Goal: Information Seeking & Learning: Learn about a topic

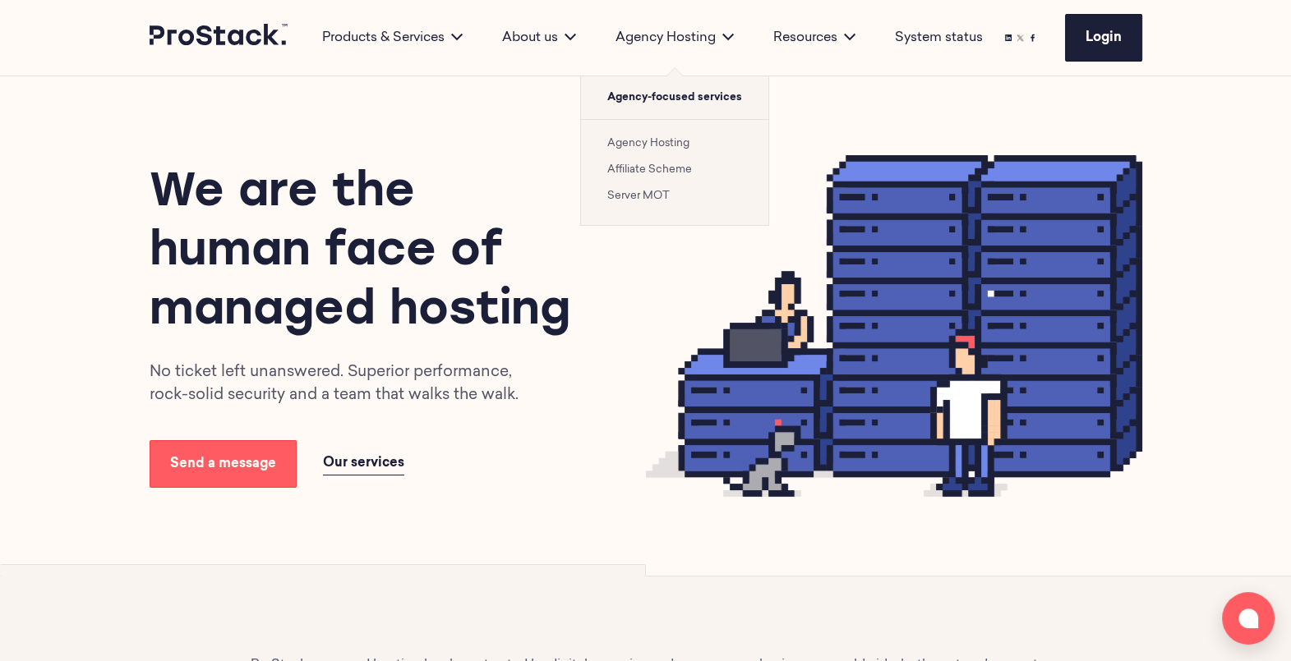
click at [649, 140] on link "Agency Hosting" at bounding box center [648, 143] width 82 height 11
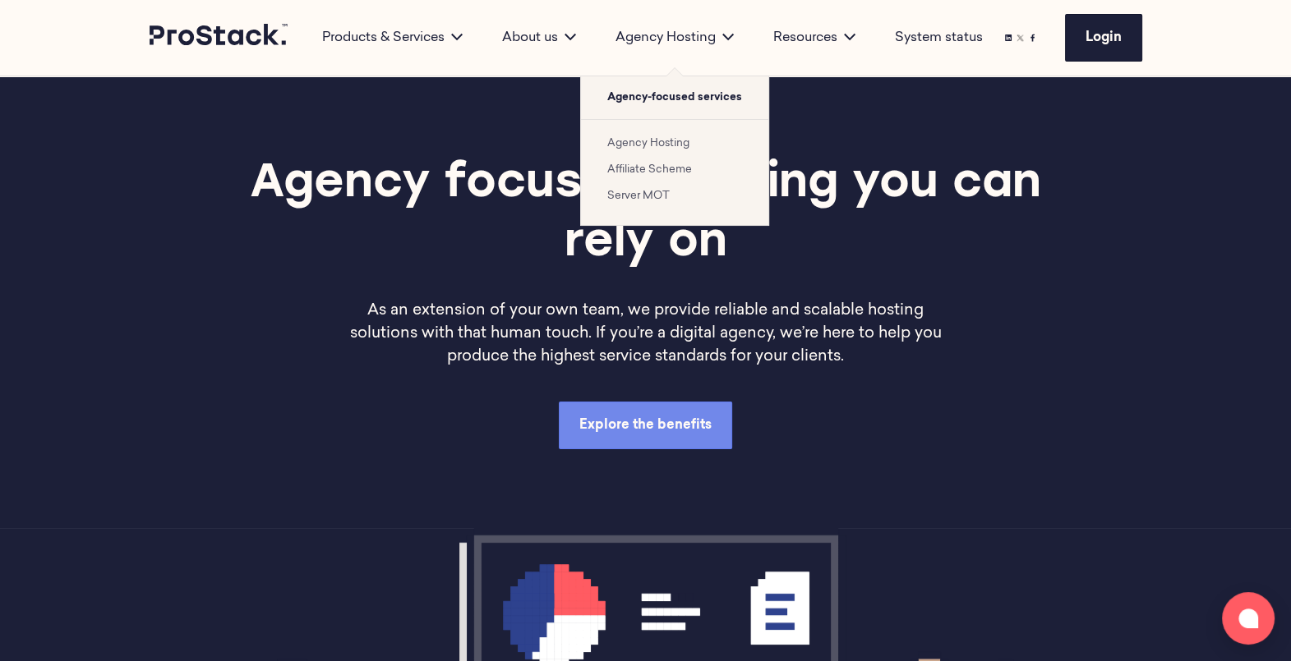
click at [647, 168] on link "Affiliate Scheme" at bounding box center [649, 169] width 85 height 11
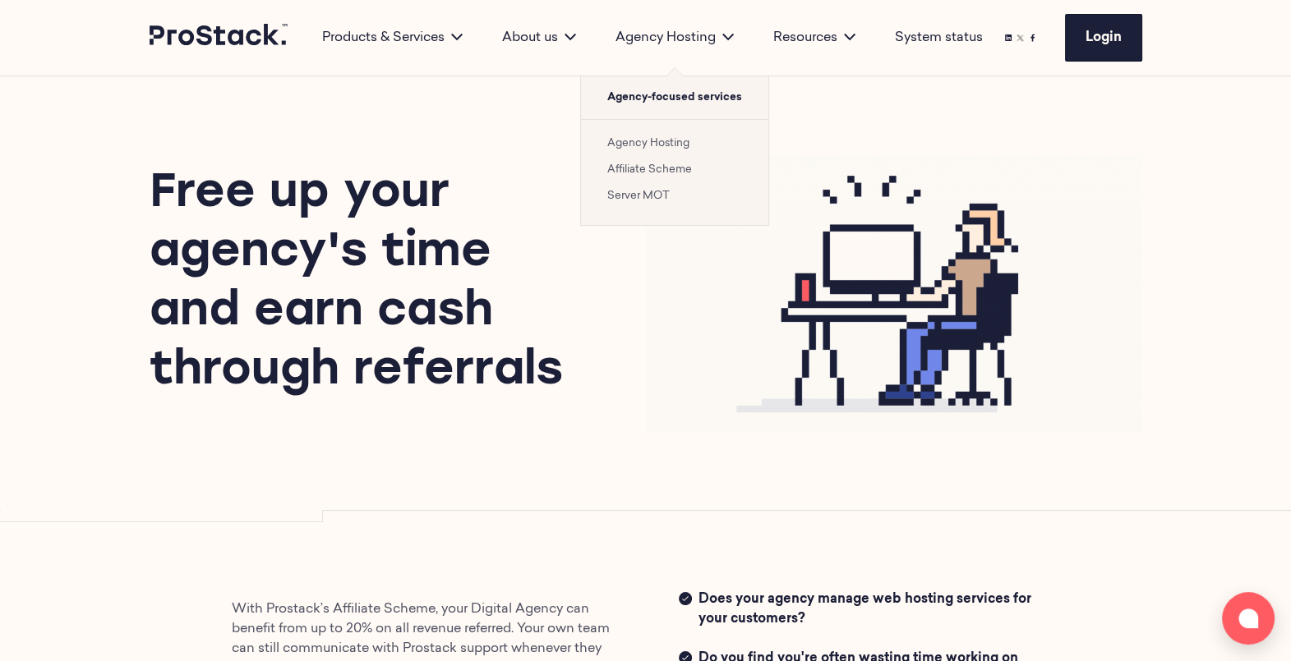
click at [665, 140] on link "Agency Hosting" at bounding box center [648, 143] width 82 height 11
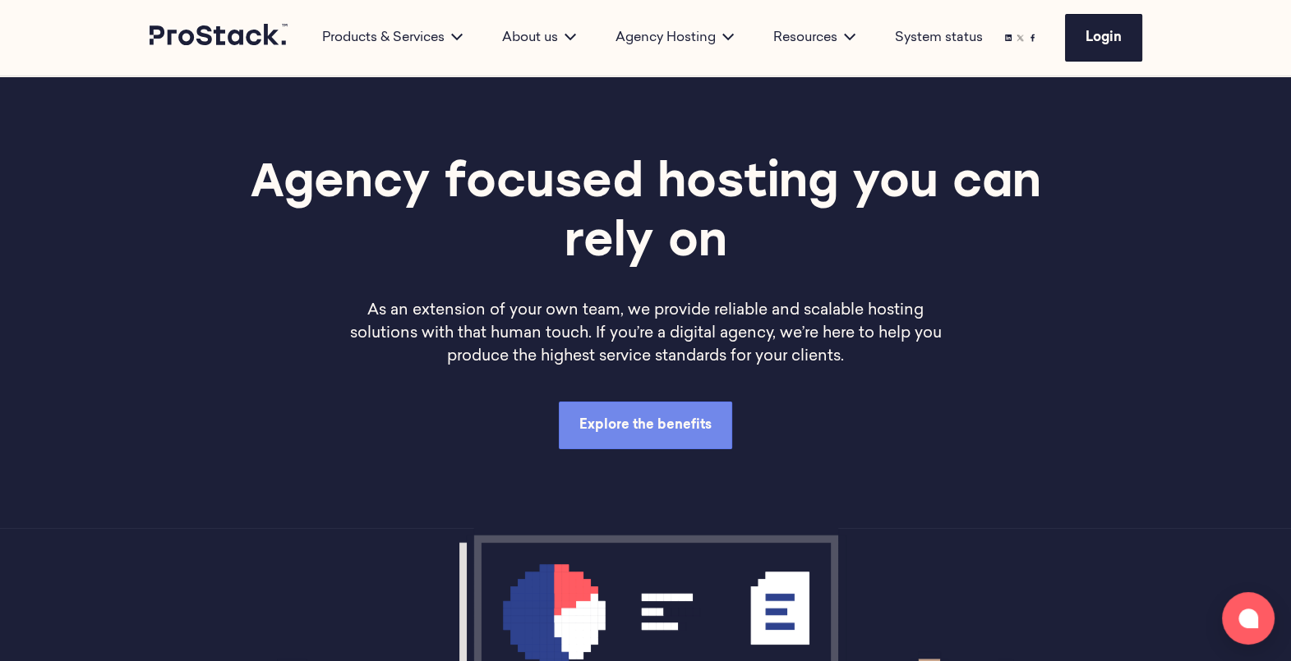
drag, startPoint x: 672, startPoint y: 48, endPoint x: 642, endPoint y: 197, distance: 151.6
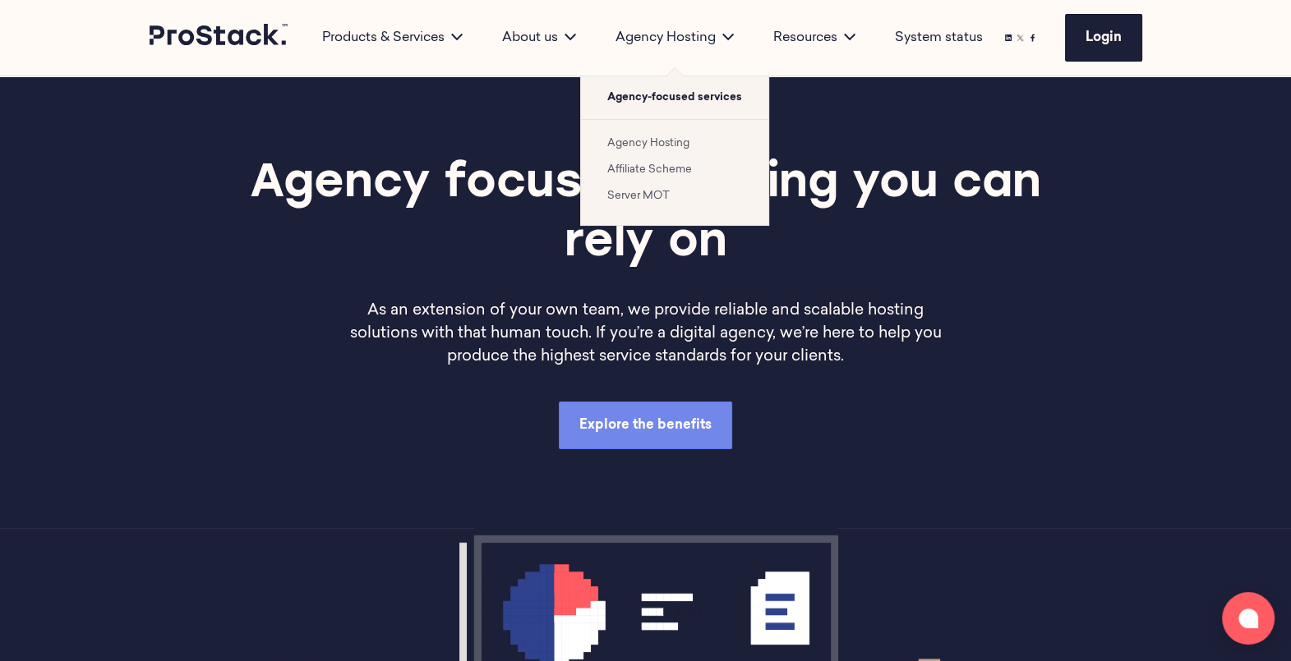
drag, startPoint x: 642, startPoint y: 197, endPoint x: 639, endPoint y: 37, distance: 160.2
click at [639, 37] on div "Agency Hosting" at bounding box center [675, 38] width 158 height 20
click at [652, 201] on link "Server MOT" at bounding box center [638, 196] width 62 height 11
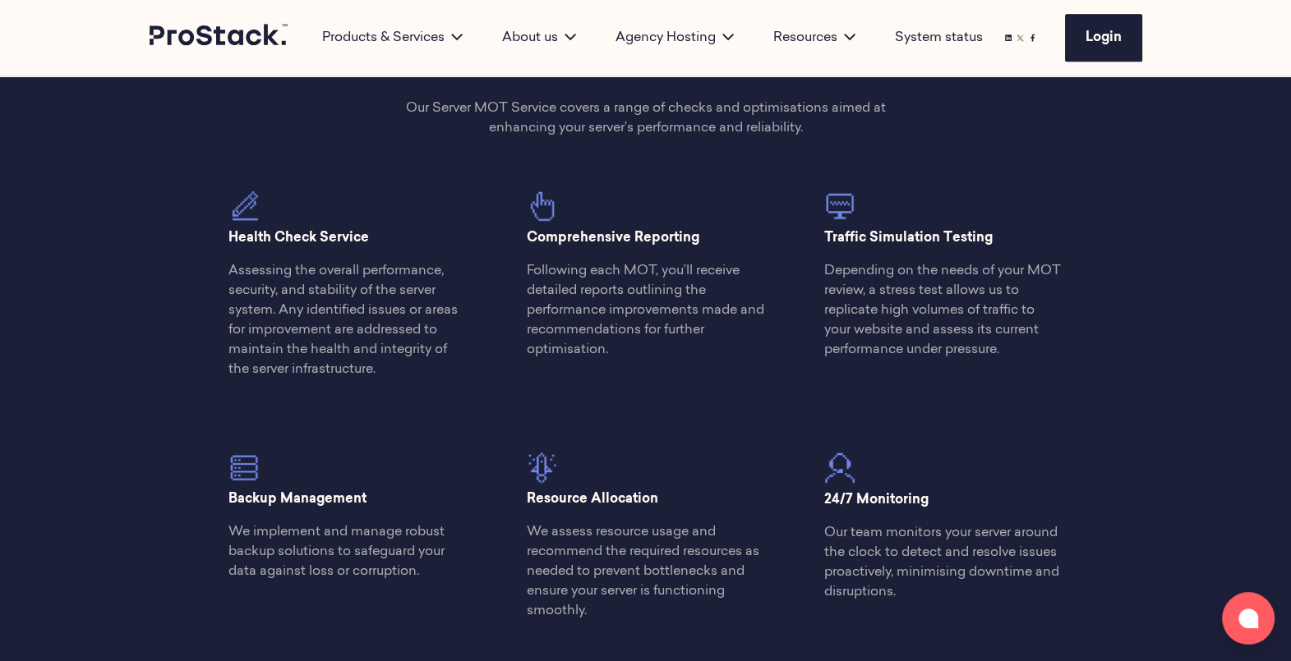
scroll to position [747, 0]
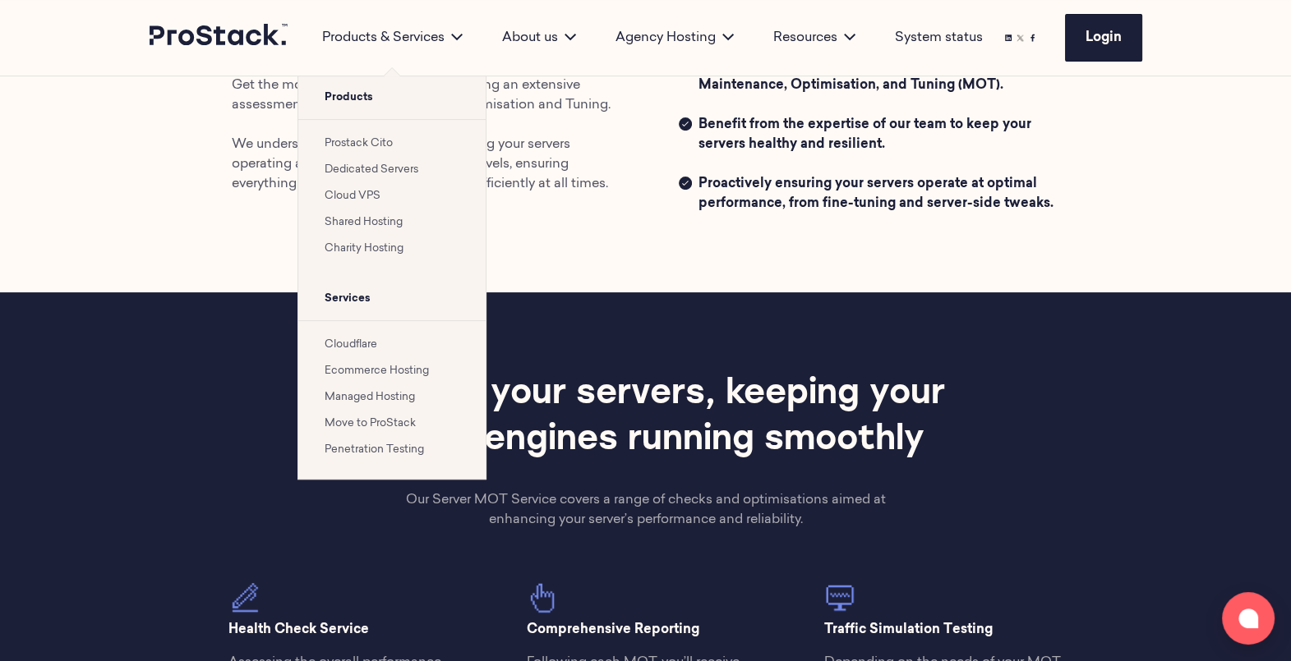
click at [362, 352] on li "Cloudflare" at bounding box center [392, 344] width 135 height 20
click at [352, 345] on link "Cloudflare" at bounding box center [351, 344] width 53 height 11
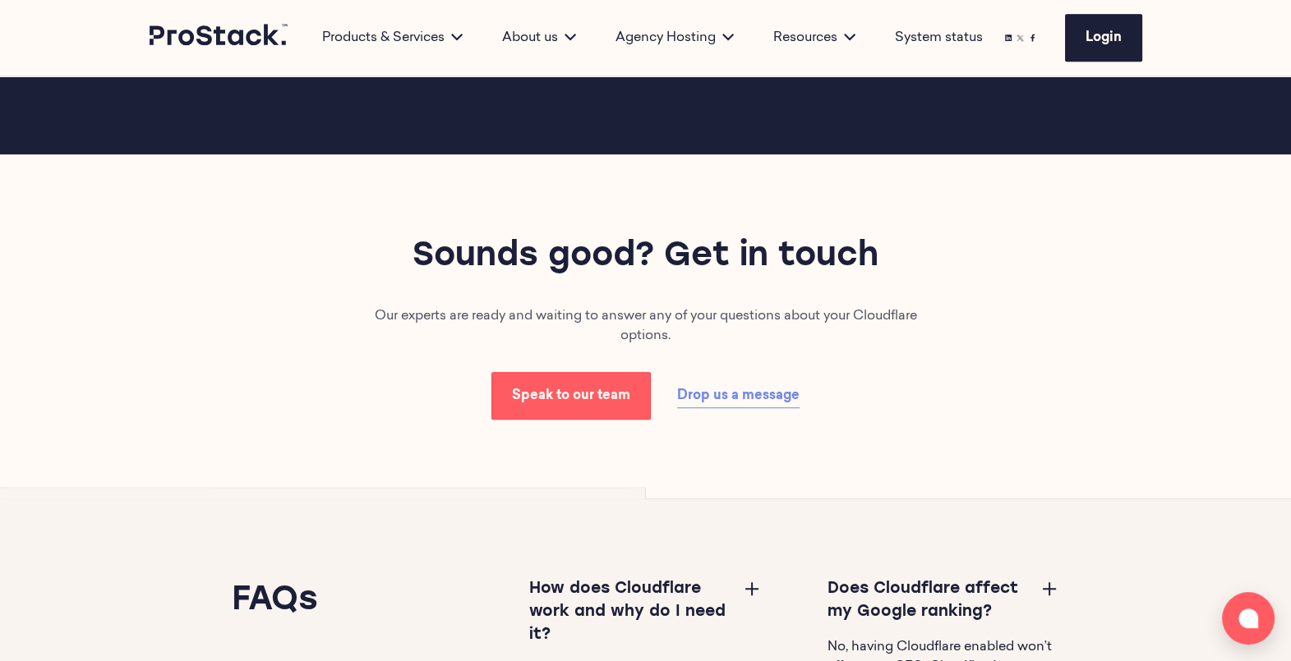
scroll to position [1363, 0]
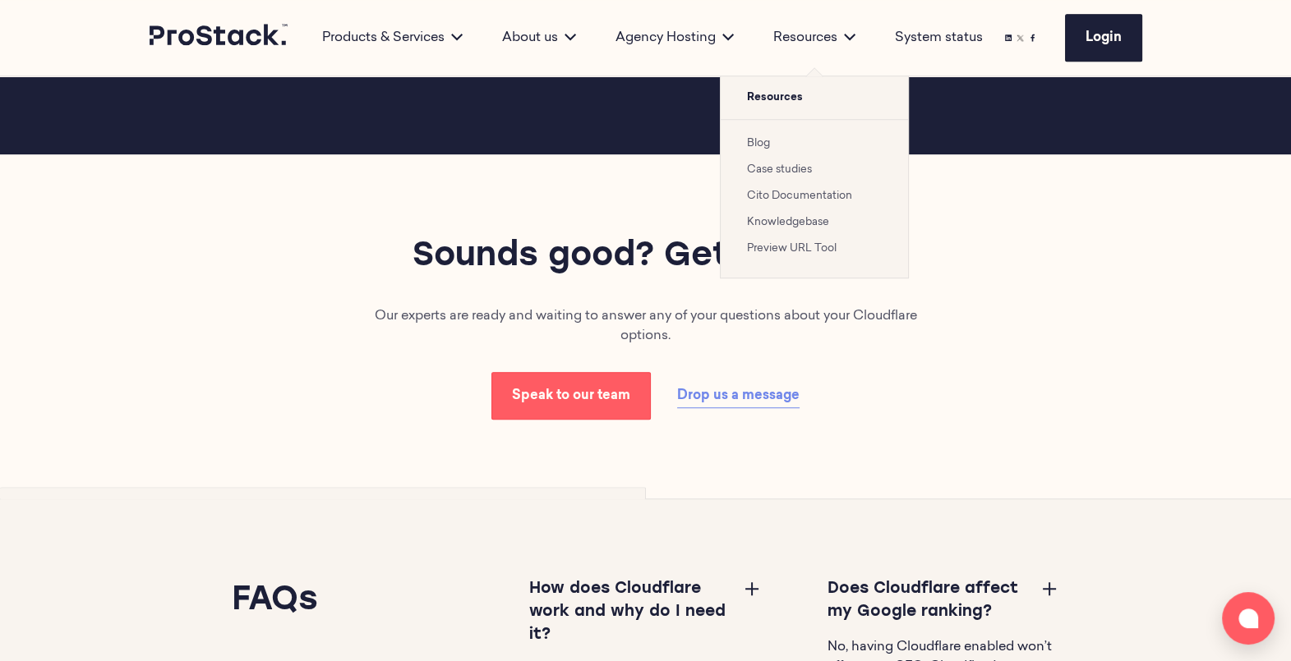
click at [792, 196] on link "Cito Documentation" at bounding box center [799, 196] width 105 height 11
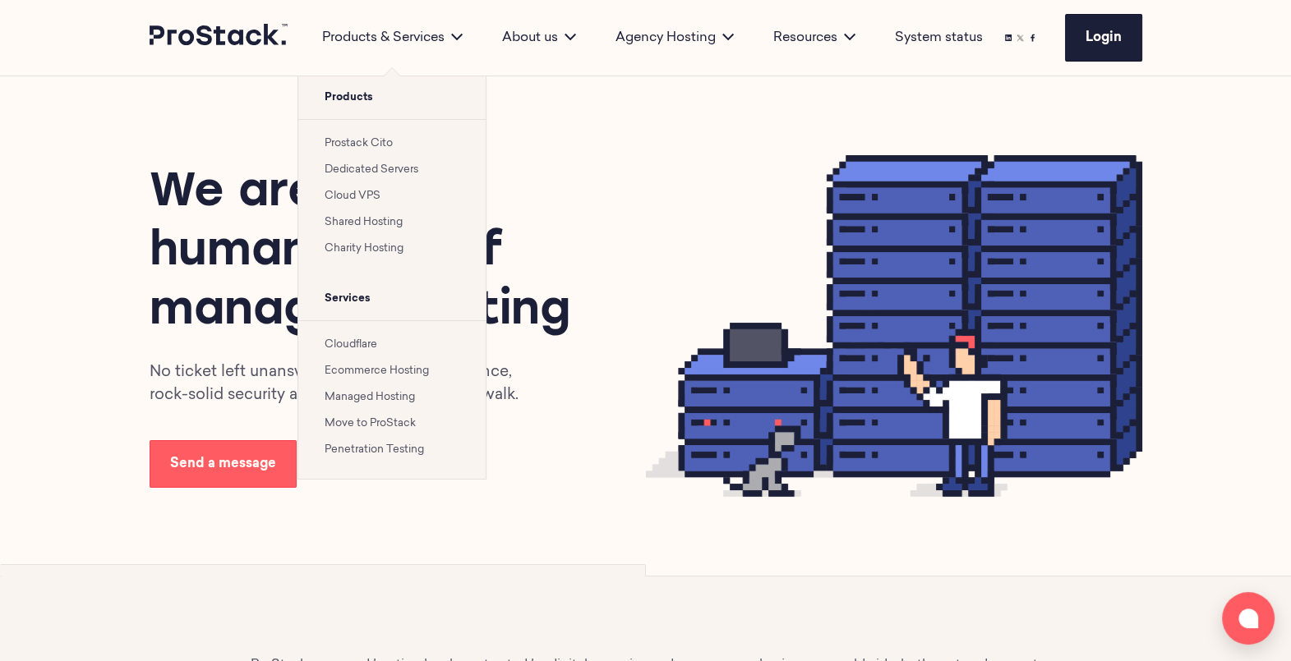
click at [358, 148] on link "Prostack Cito" at bounding box center [359, 143] width 68 height 11
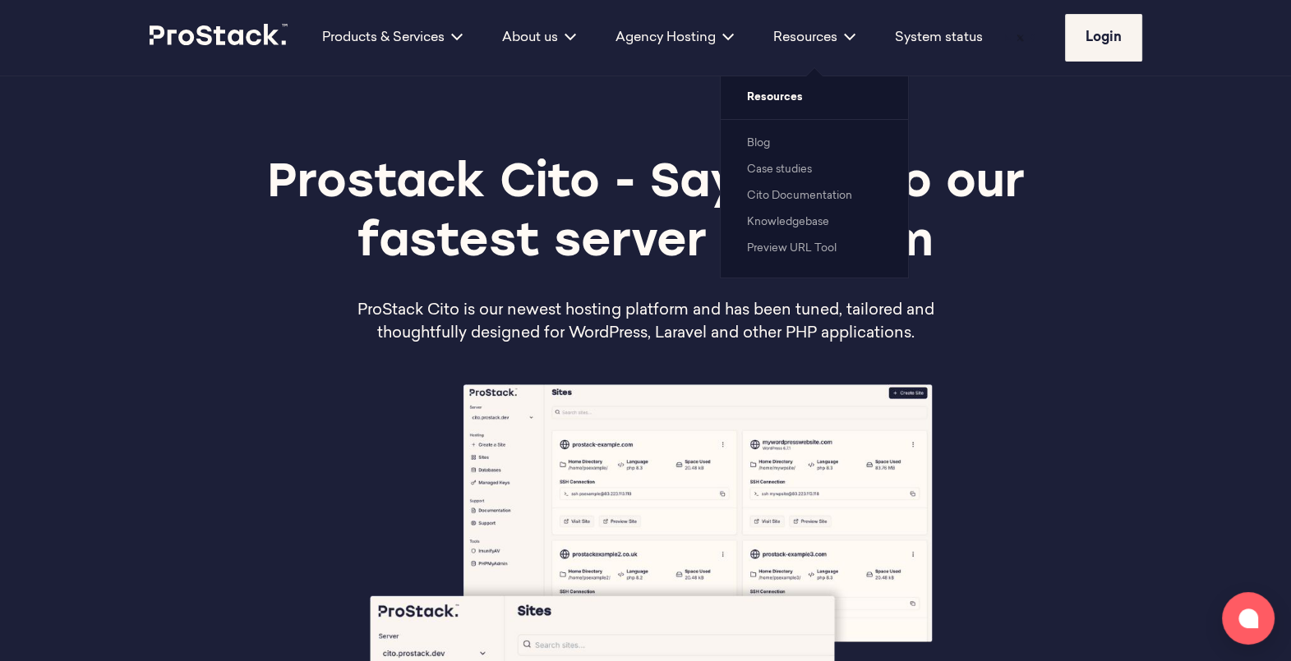
click at [767, 168] on link "Case studies" at bounding box center [779, 169] width 65 height 11
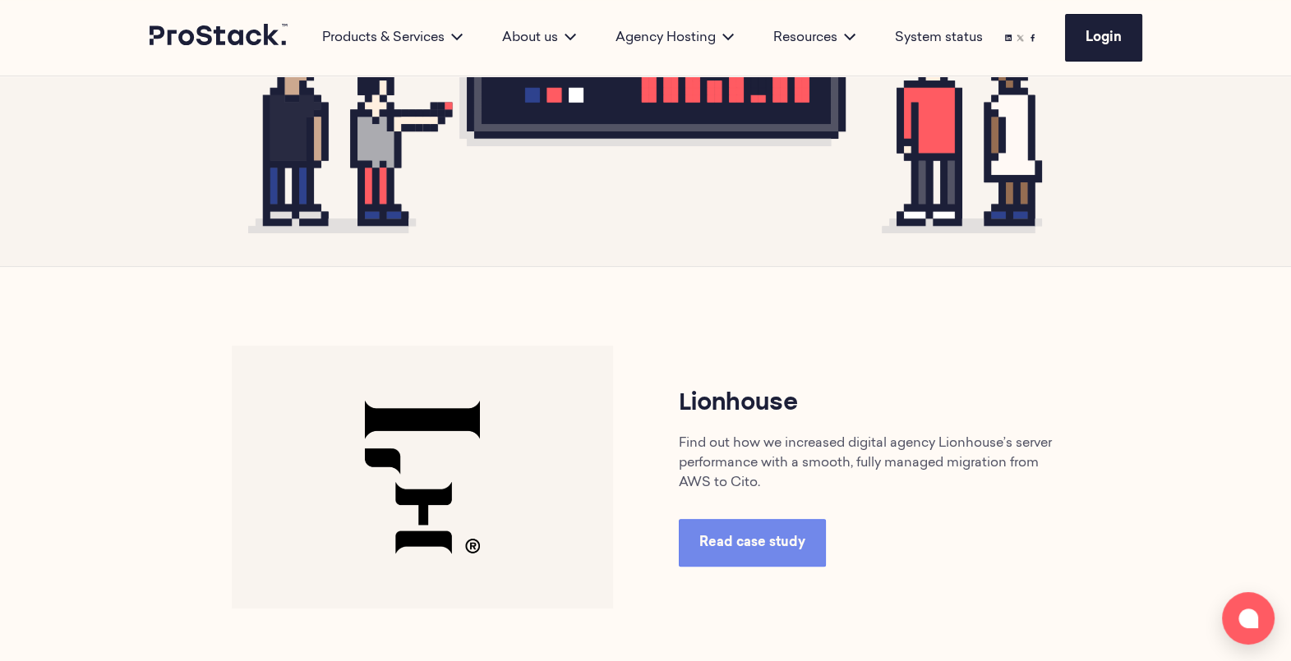
scroll to position [511, 0]
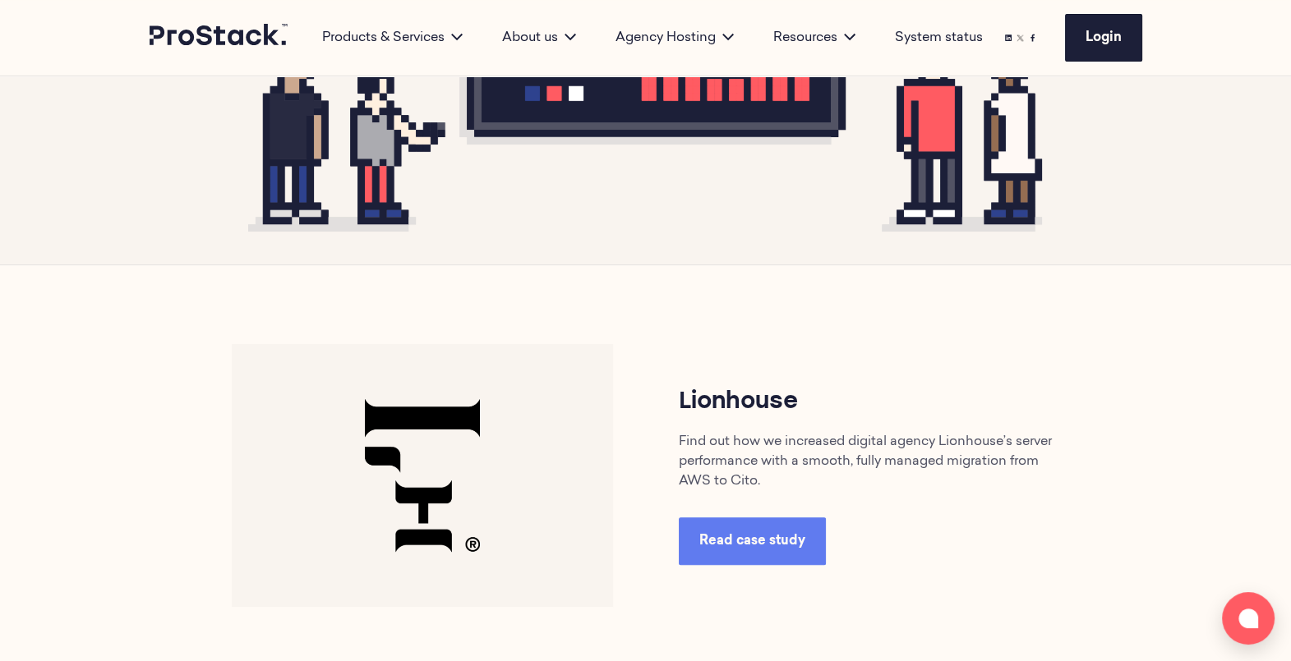
click at [728, 527] on link "Read case study" at bounding box center [752, 542] width 147 height 48
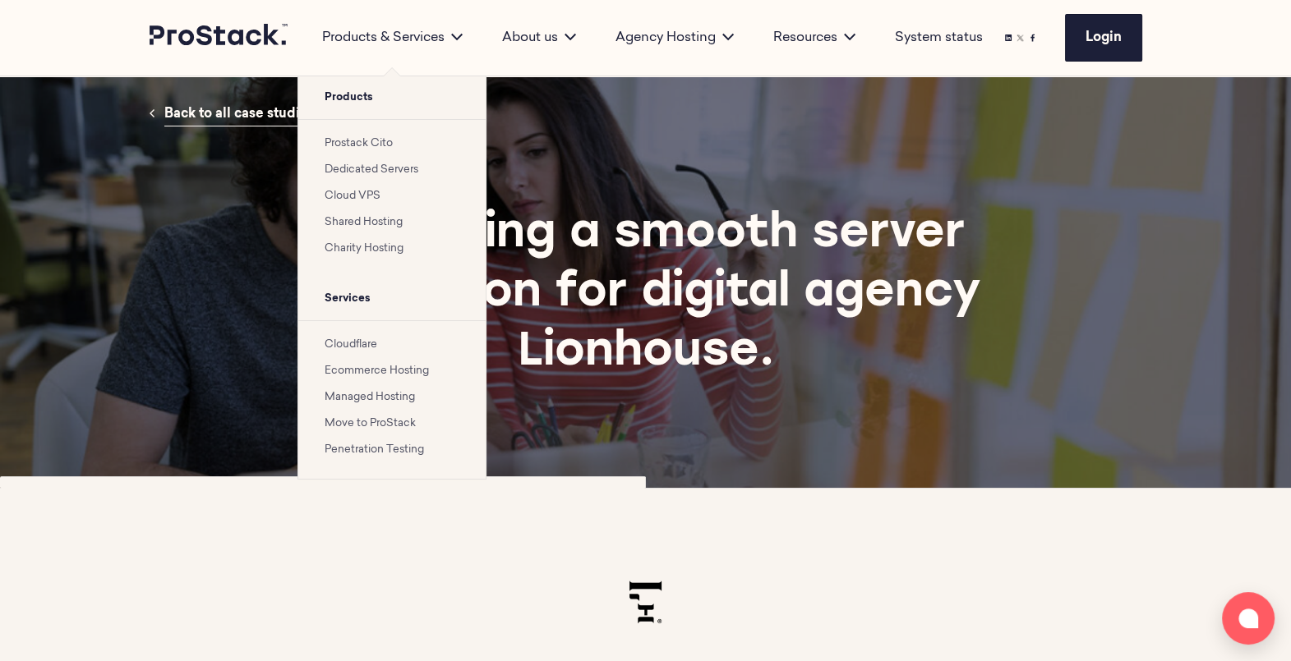
click at [385, 429] on link "Move to ProStack" at bounding box center [370, 423] width 91 height 11
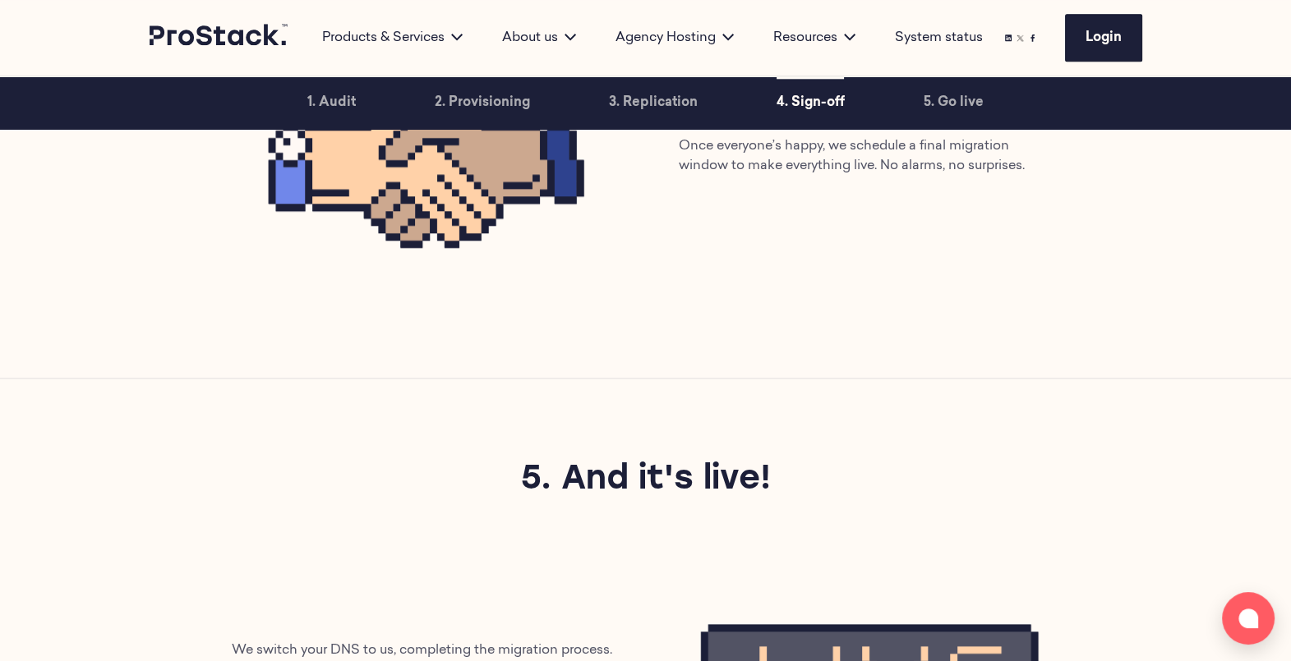
scroll to position [2284, 0]
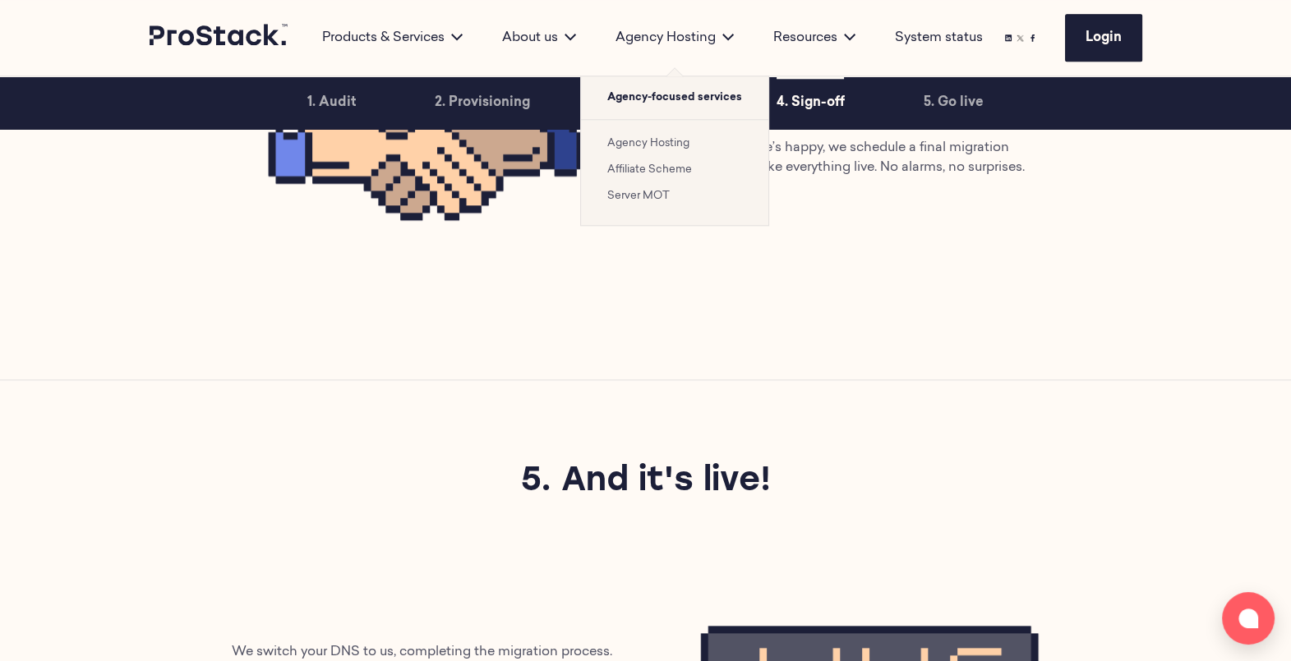
click at [641, 143] on link "Agency Hosting" at bounding box center [648, 143] width 82 height 11
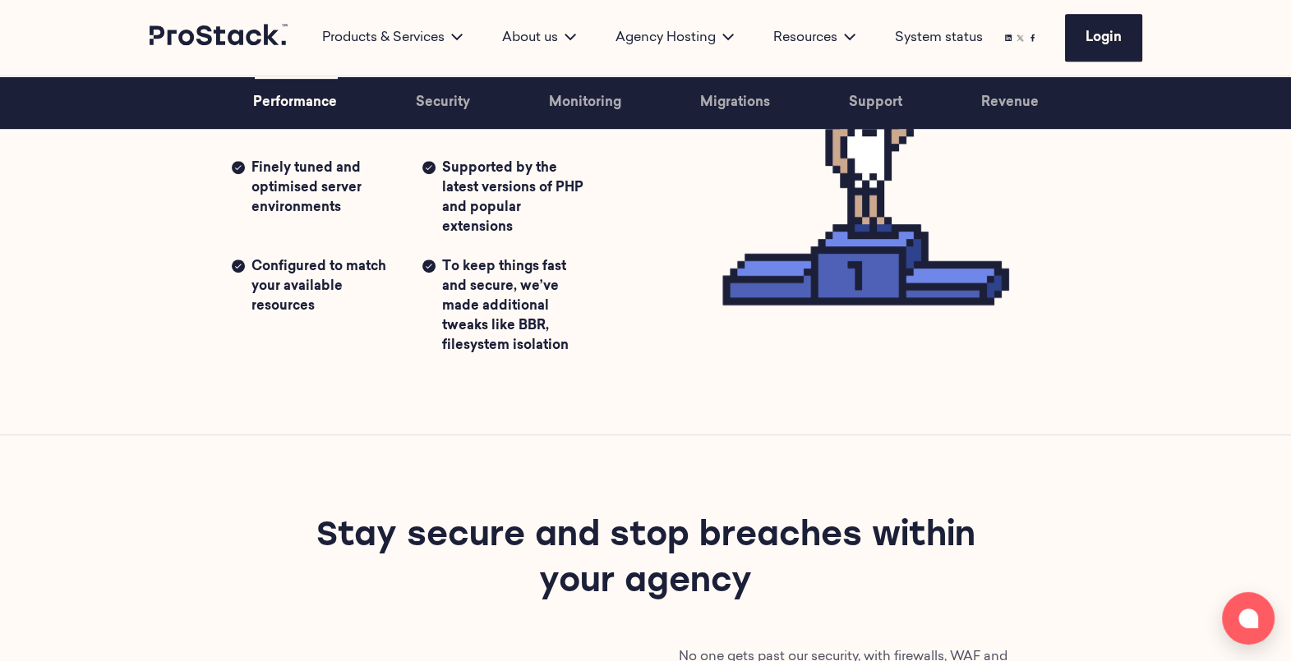
scroll to position [1065, 0]
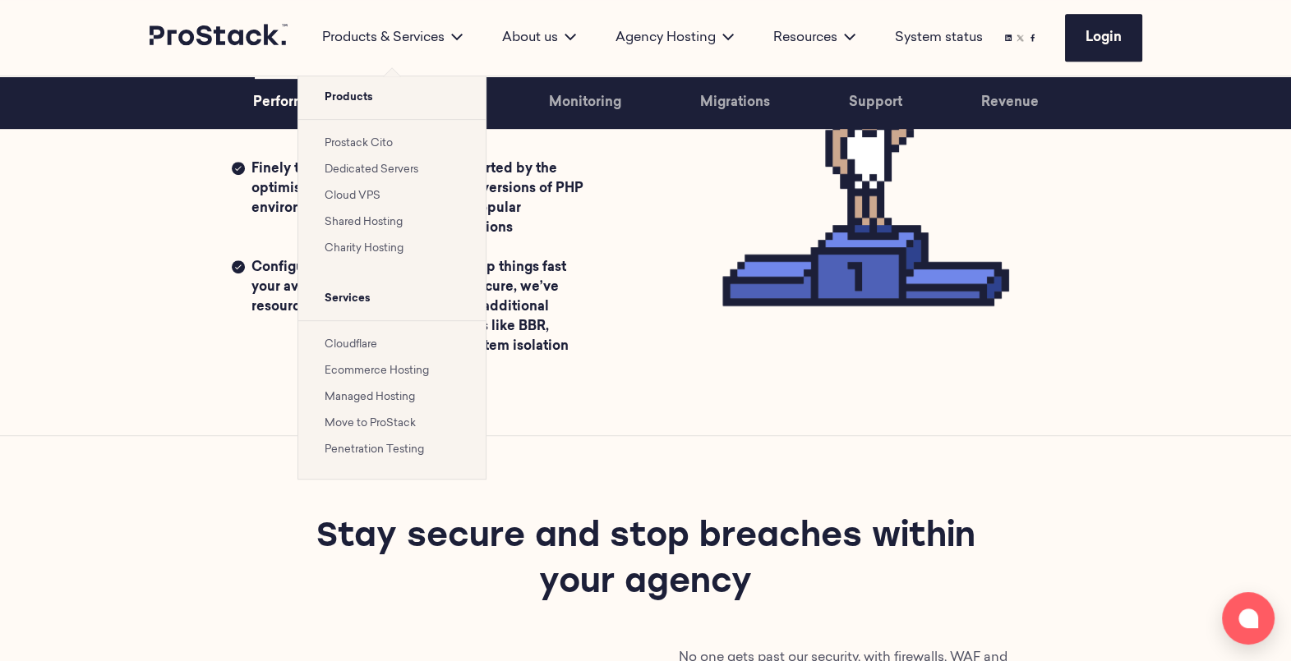
click at [360, 140] on link "Prostack Cito" at bounding box center [359, 143] width 68 height 11
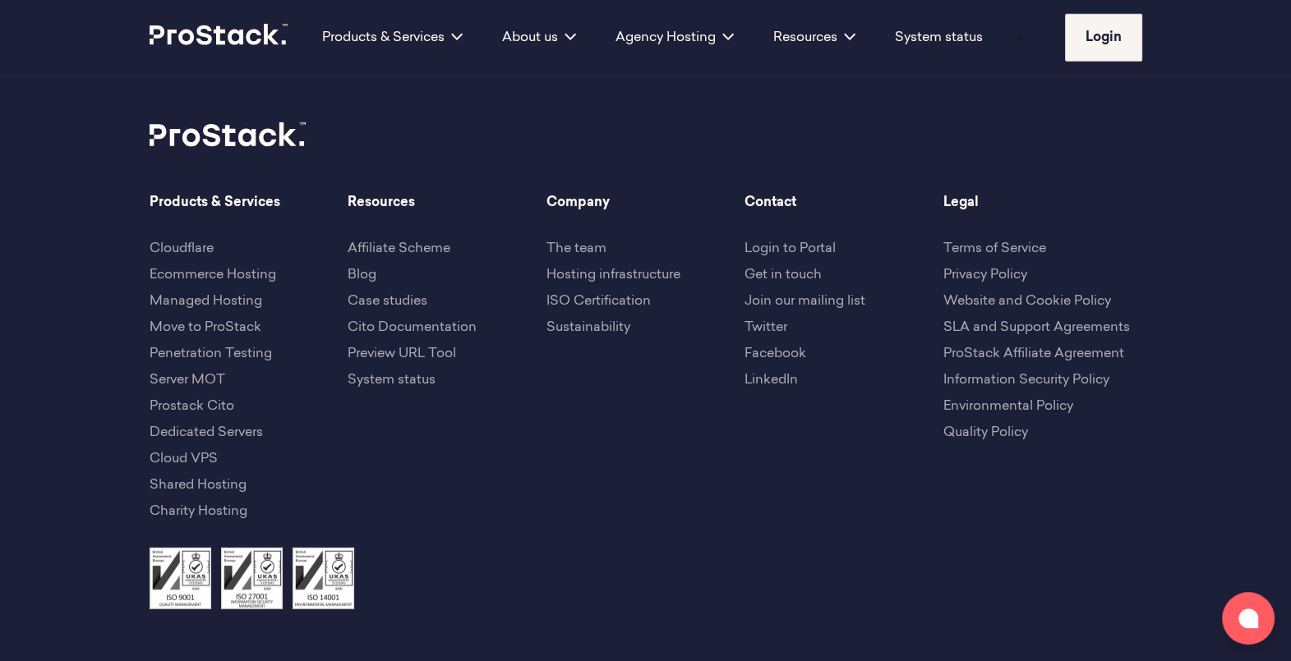
scroll to position [5601, 0]
click at [791, 270] on link "Get in touch" at bounding box center [782, 276] width 77 height 13
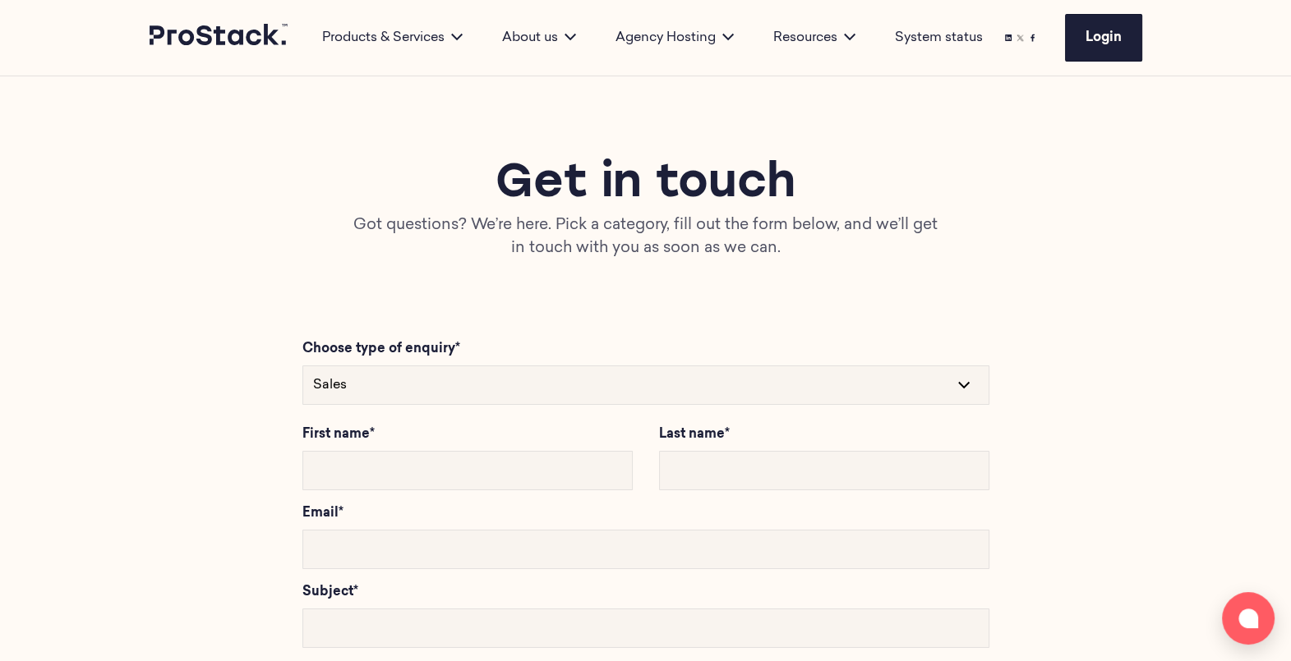
click at [251, 48] on link at bounding box center [220, 38] width 140 height 28
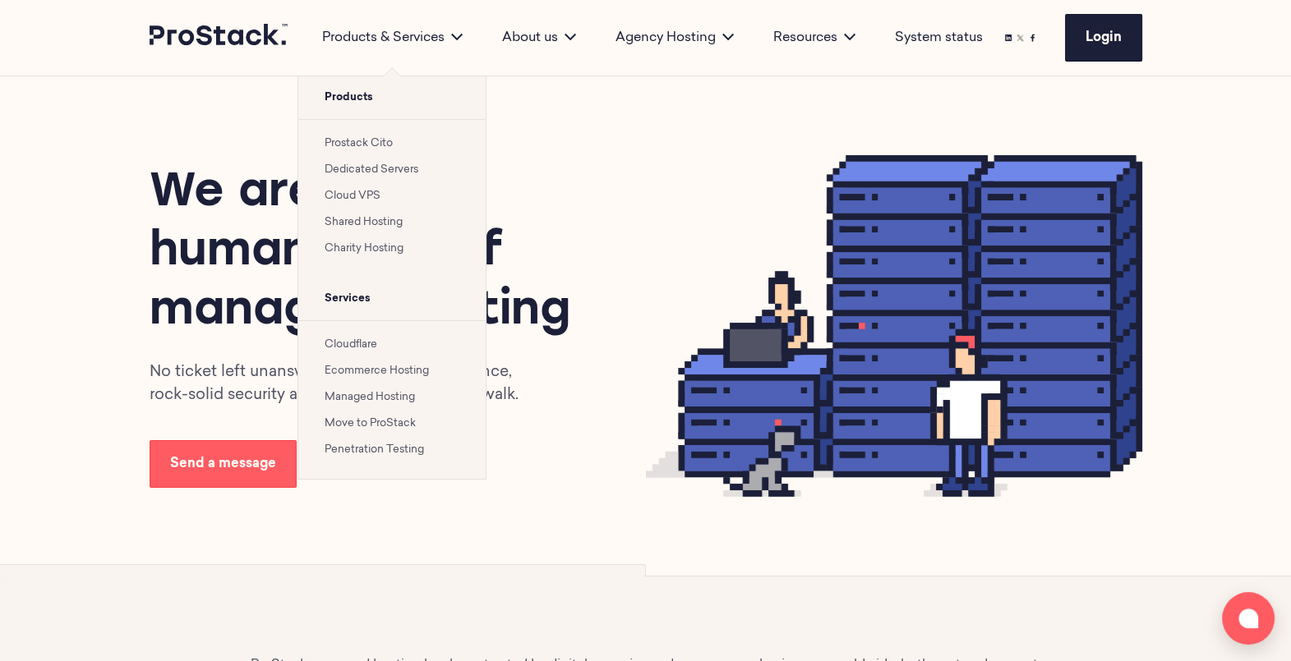
click at [338, 138] on link "Prostack Cito" at bounding box center [359, 143] width 68 height 11
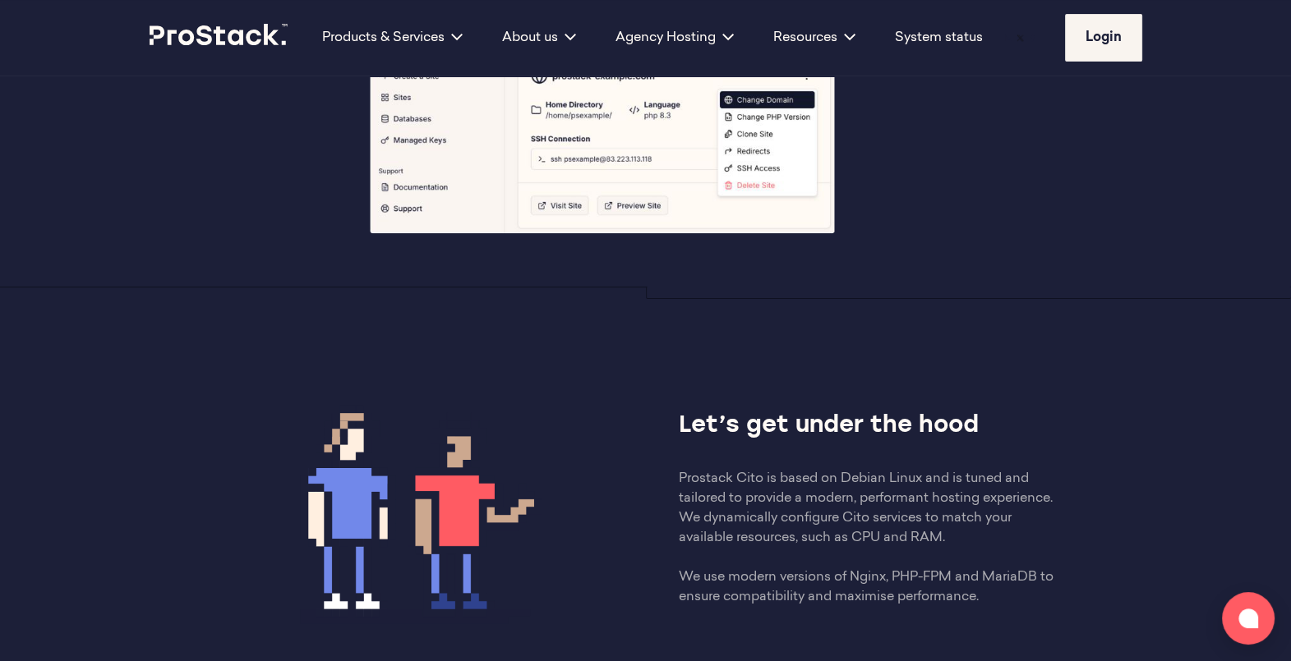
scroll to position [648, 0]
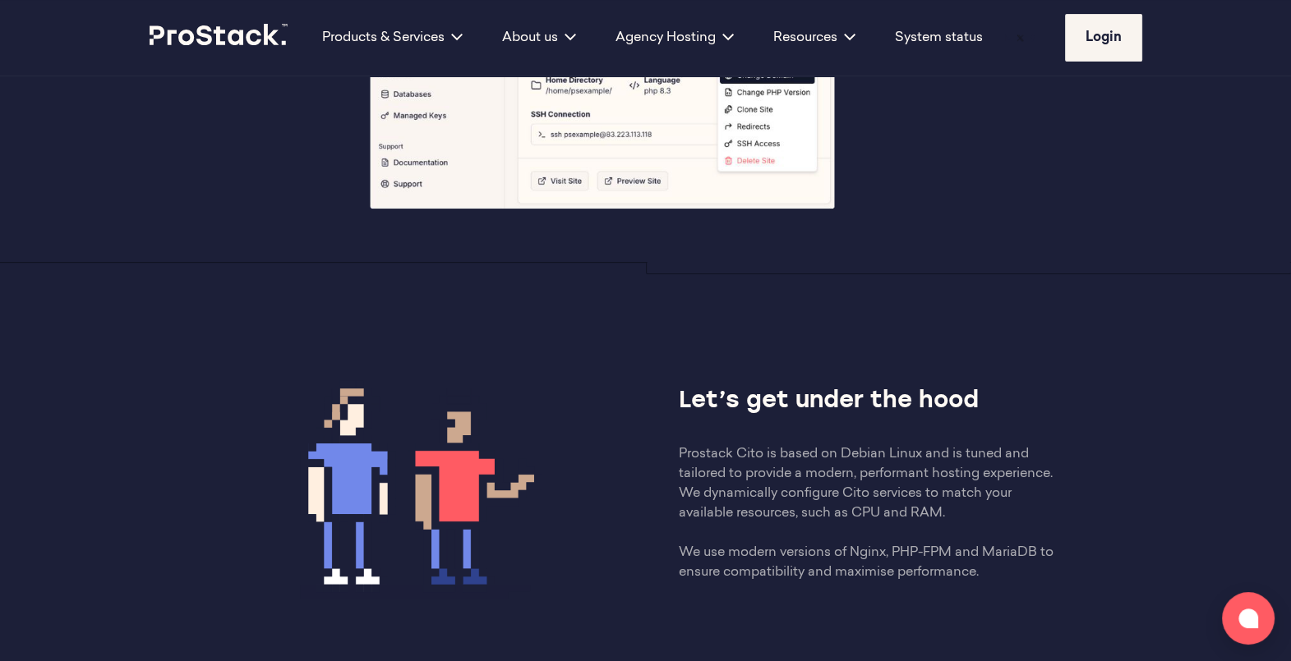
click at [420, 477] on img at bounding box center [422, 484] width 381 height 287
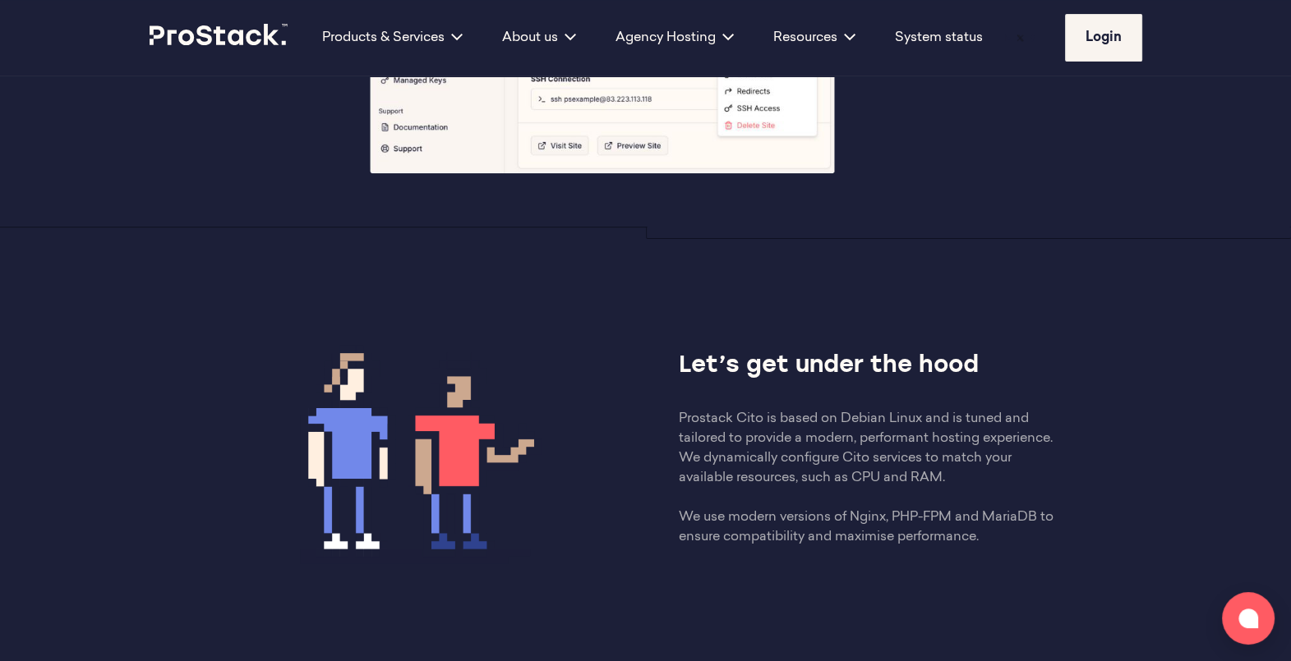
scroll to position [577, 0]
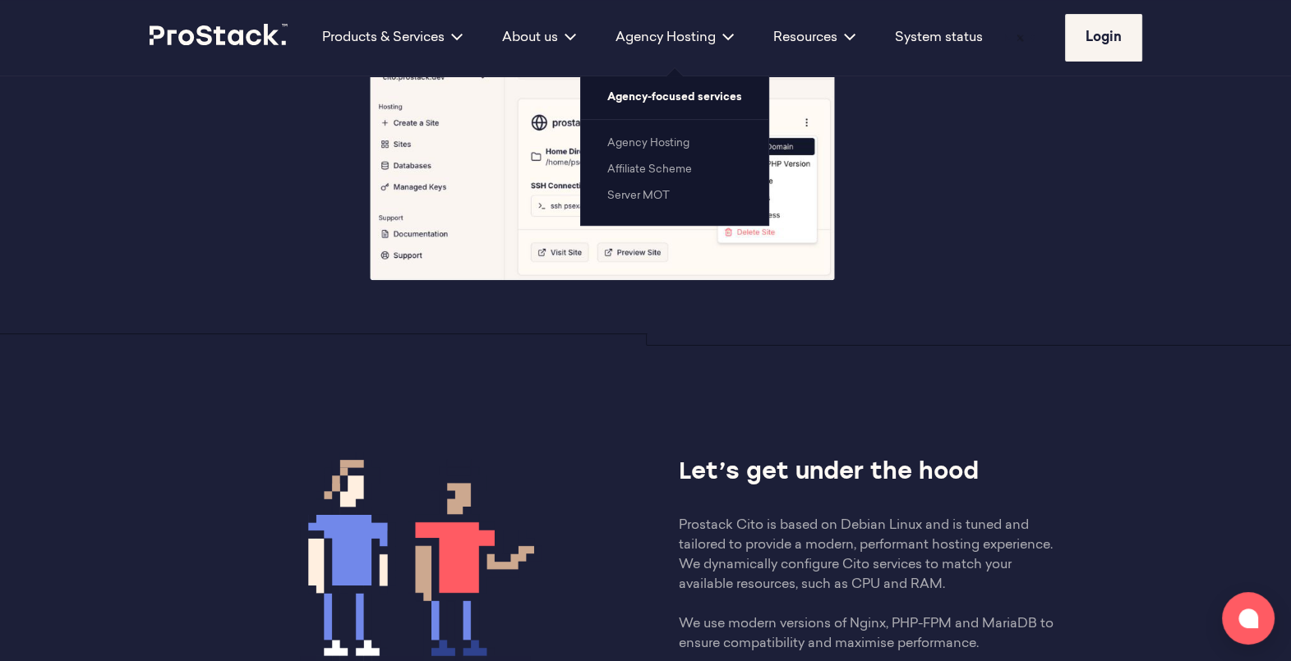
click at [653, 144] on link "Agency Hosting" at bounding box center [648, 143] width 82 height 11
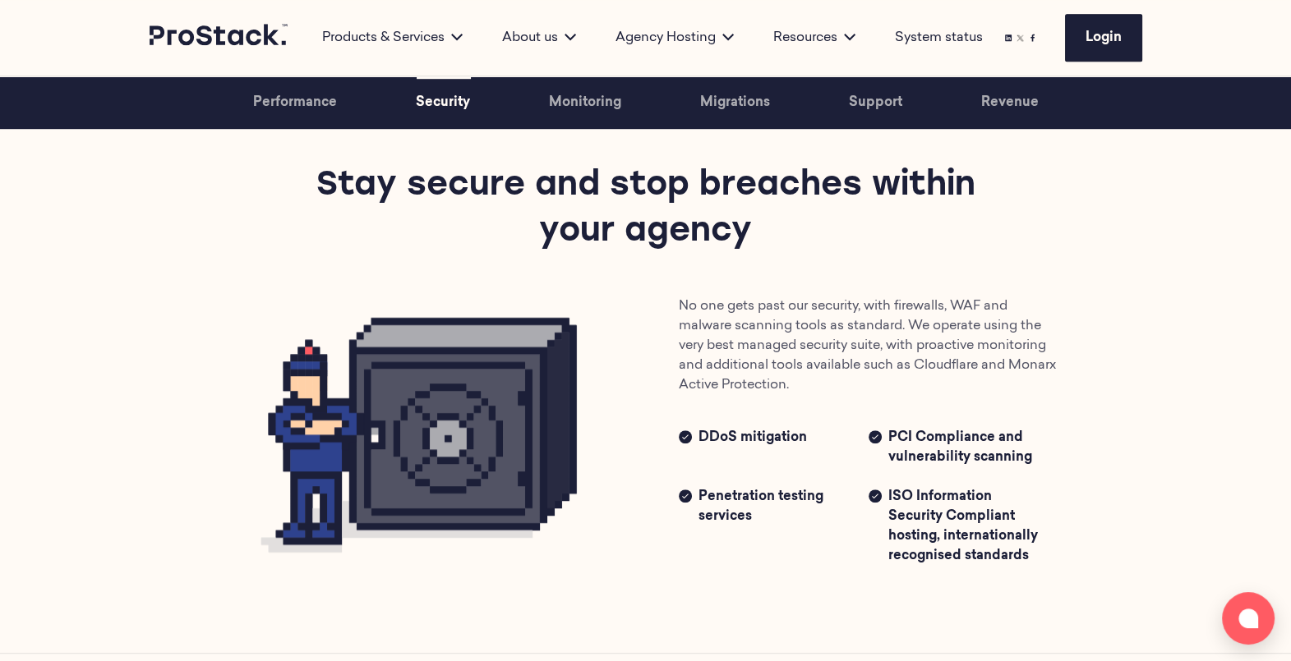
scroll to position [1443, 0]
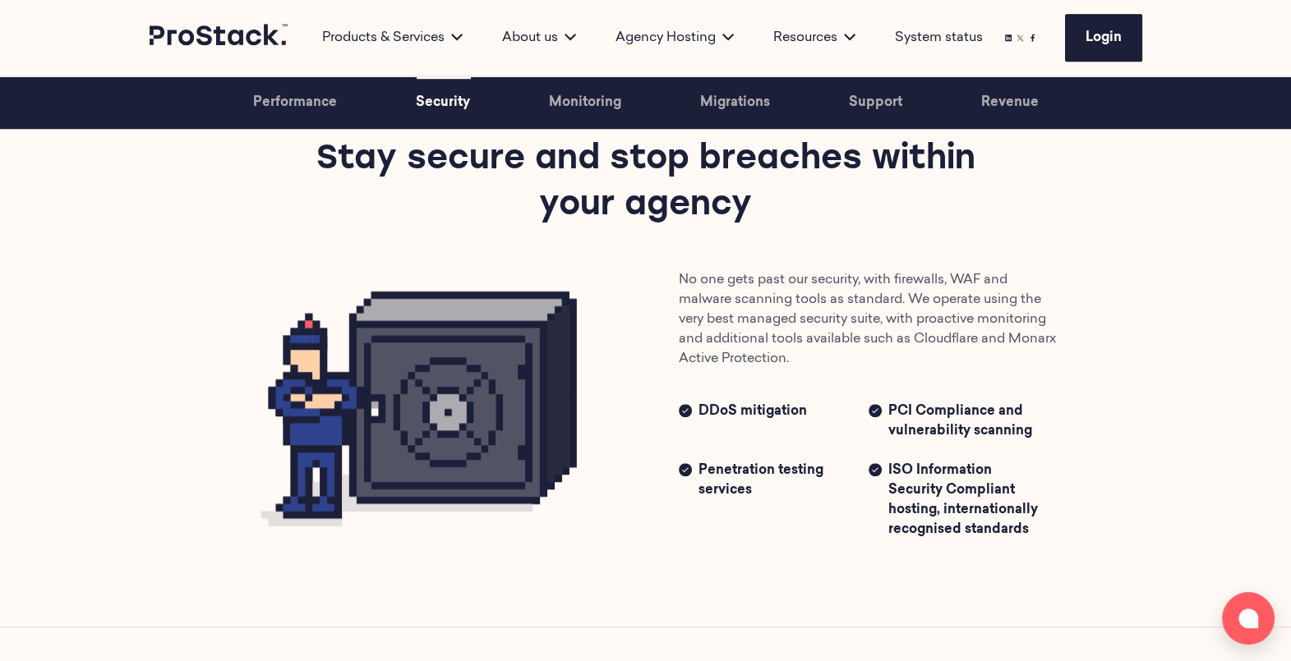
click at [728, 107] on link "Migrations" at bounding box center [735, 102] width 70 height 53
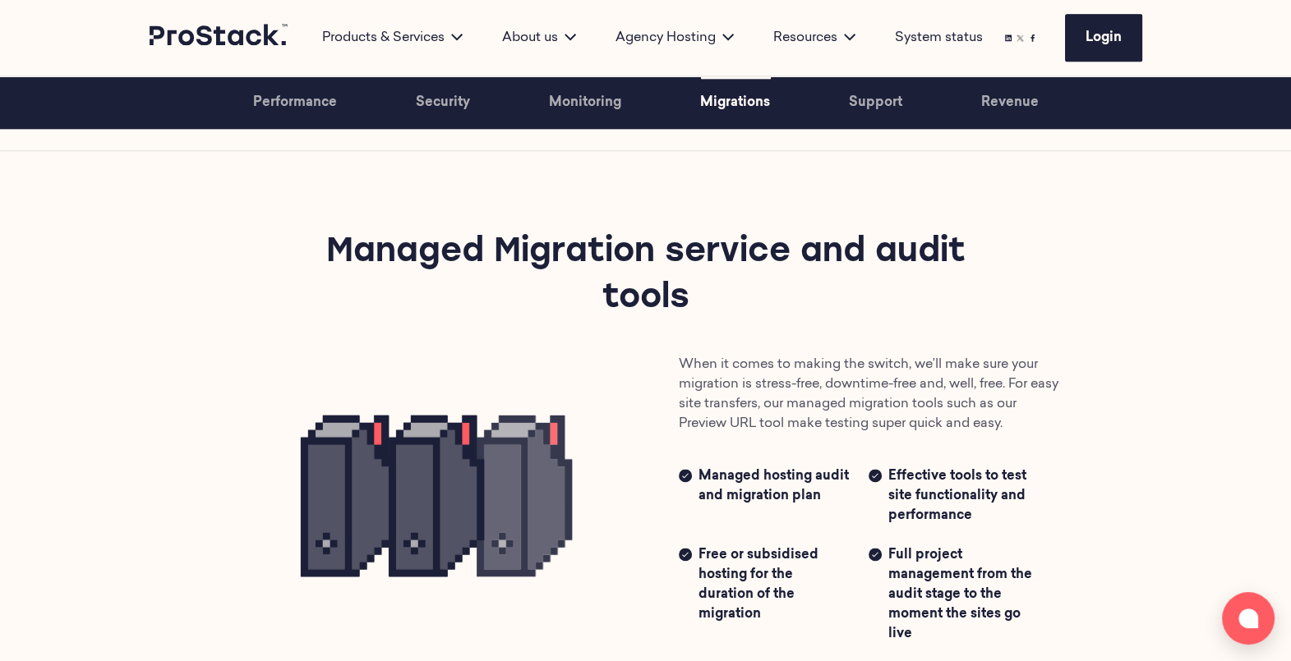
scroll to position [2444, 0]
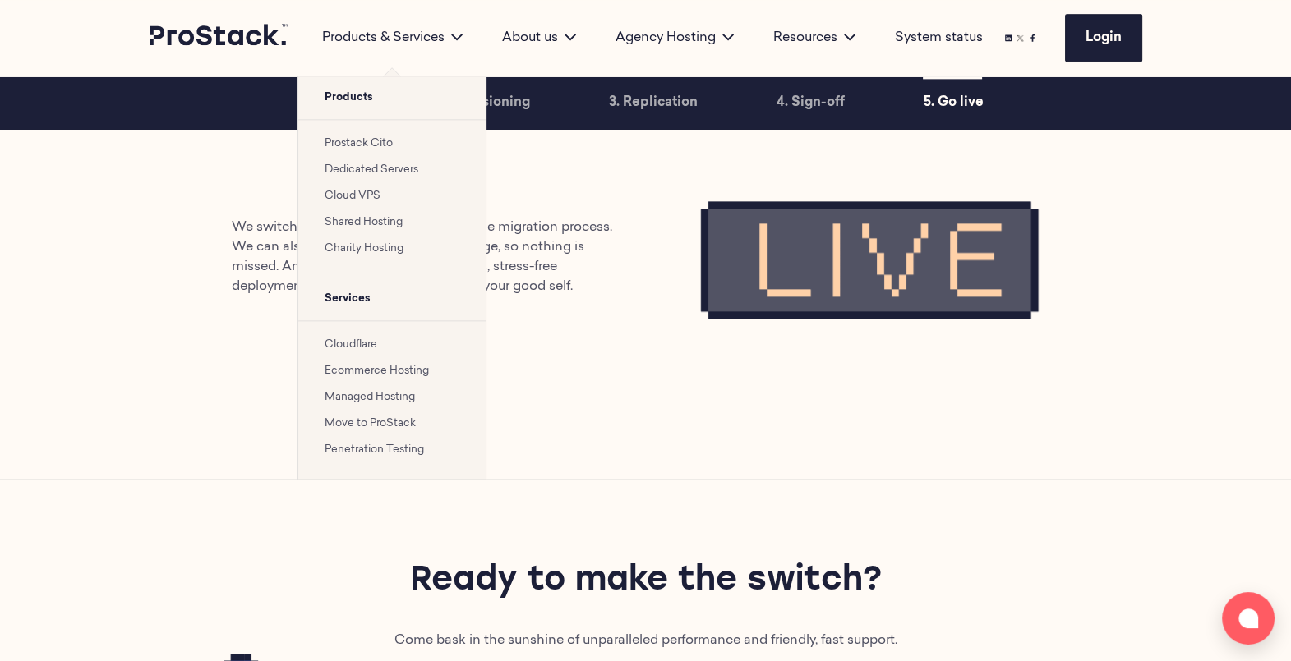
scroll to position [2710, 0]
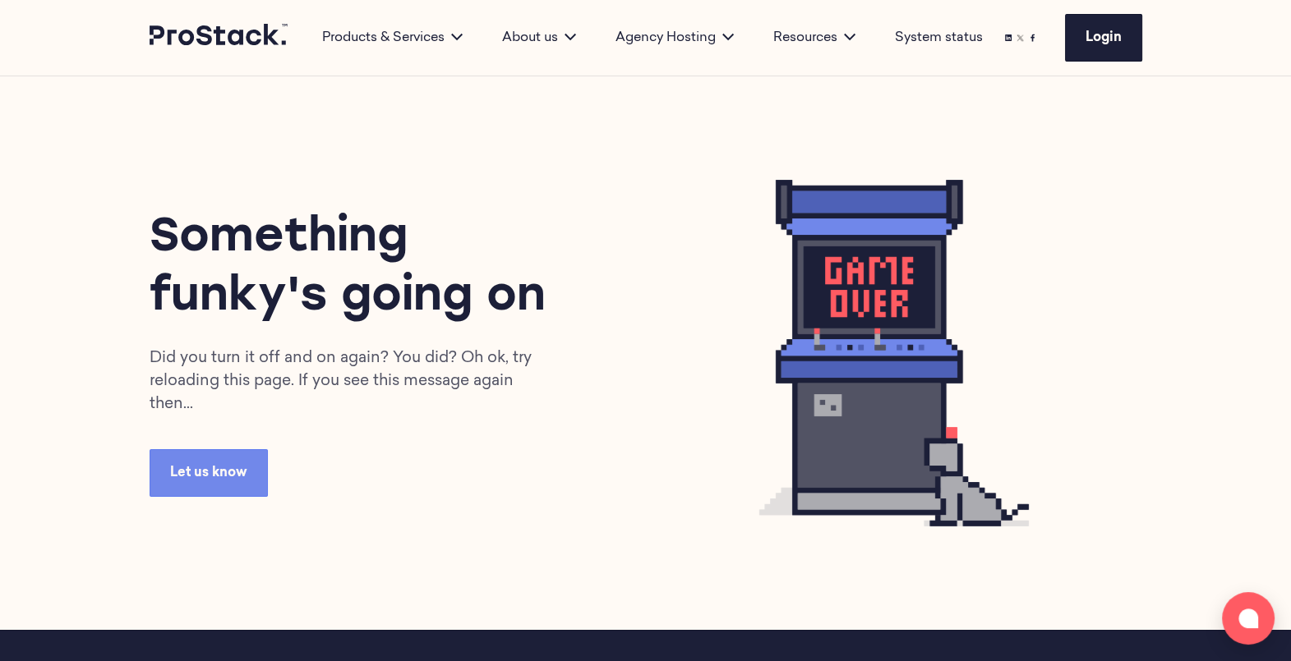
click at [410, 350] on div "Did you turn it off and on again? You did? Oh ok, try reloading this page. If y…" at bounding box center [347, 382] width 394 height 69
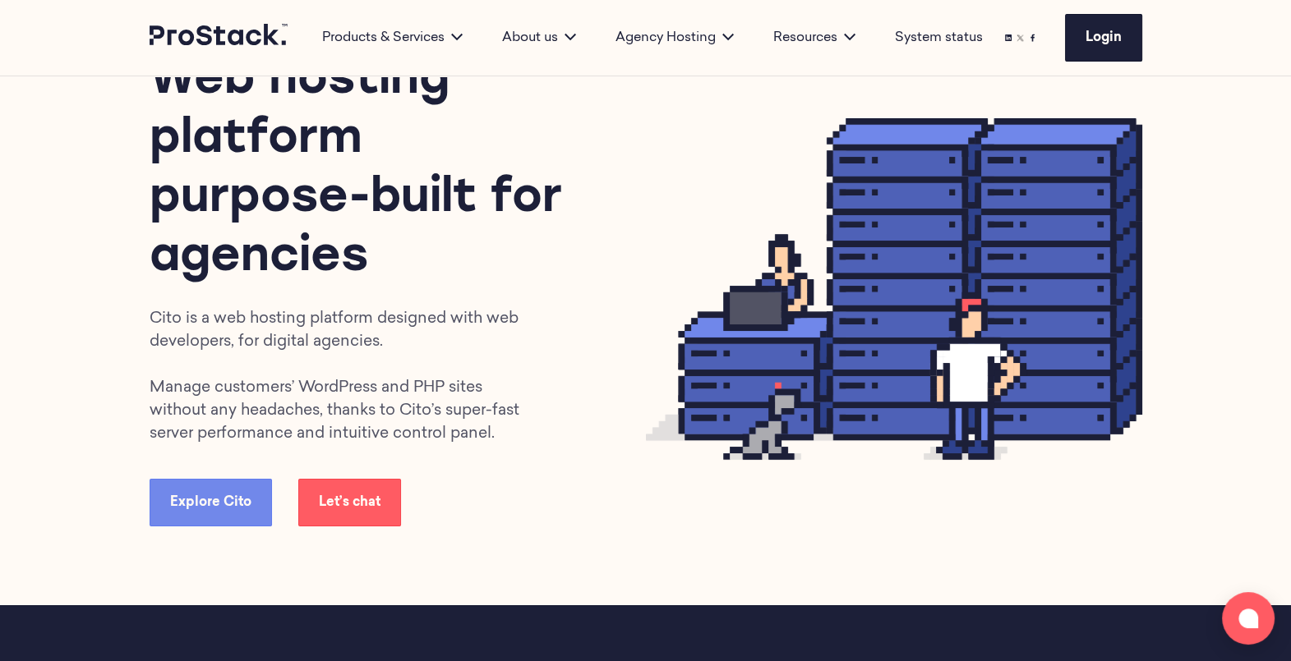
scroll to position [104, 0]
click at [266, 304] on div "Web hosting platform purpose-built for agencies Cito is a web hosting platform …" at bounding box center [398, 288] width 496 height 475
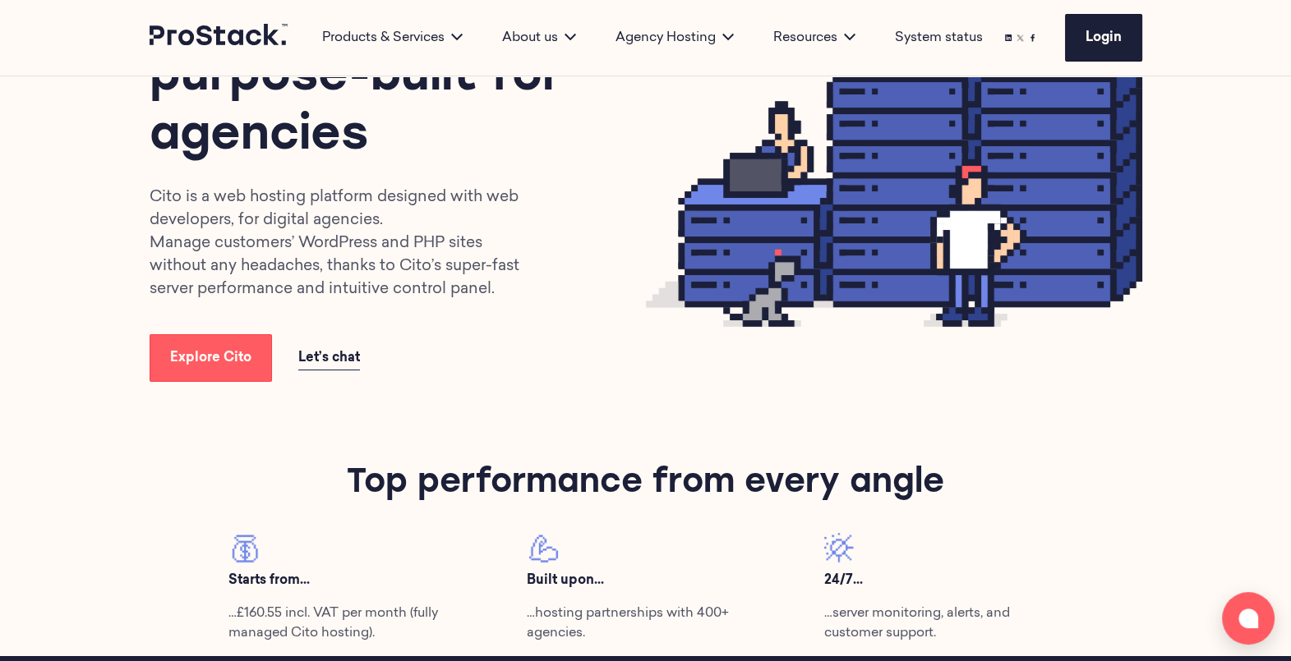
scroll to position [226, 0]
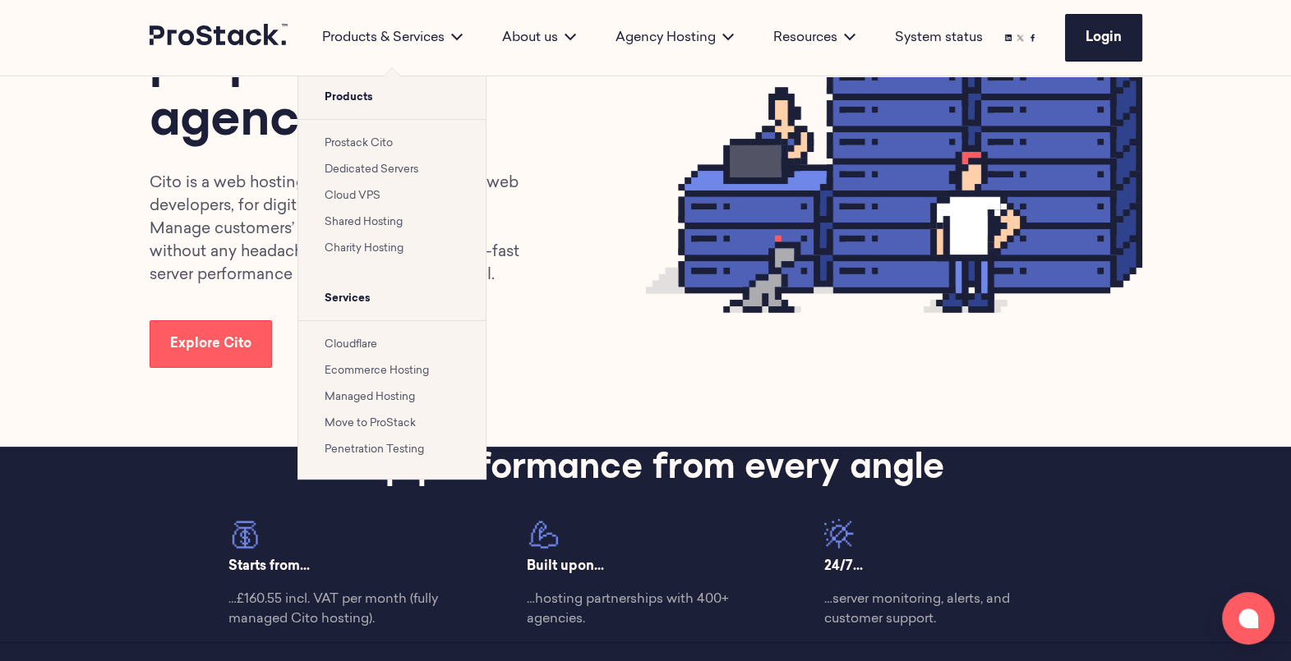
scroll to position [243, 0]
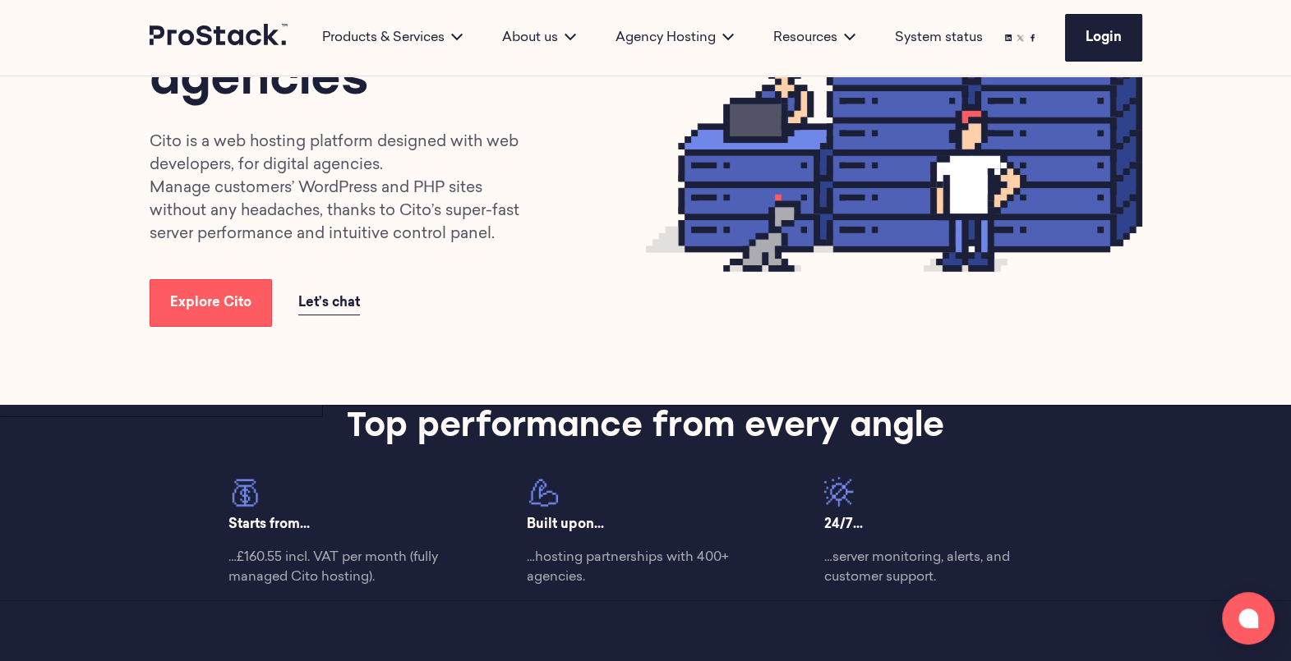
scroll to position [270, 0]
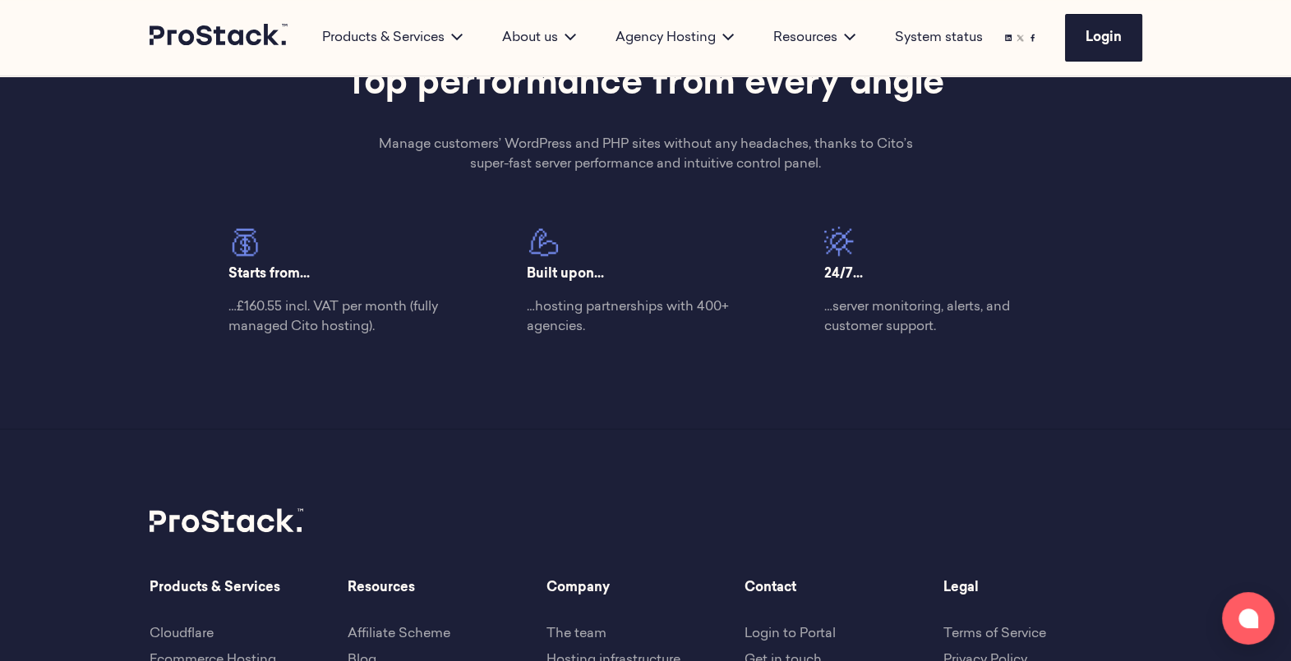
scroll to position [619, 0]
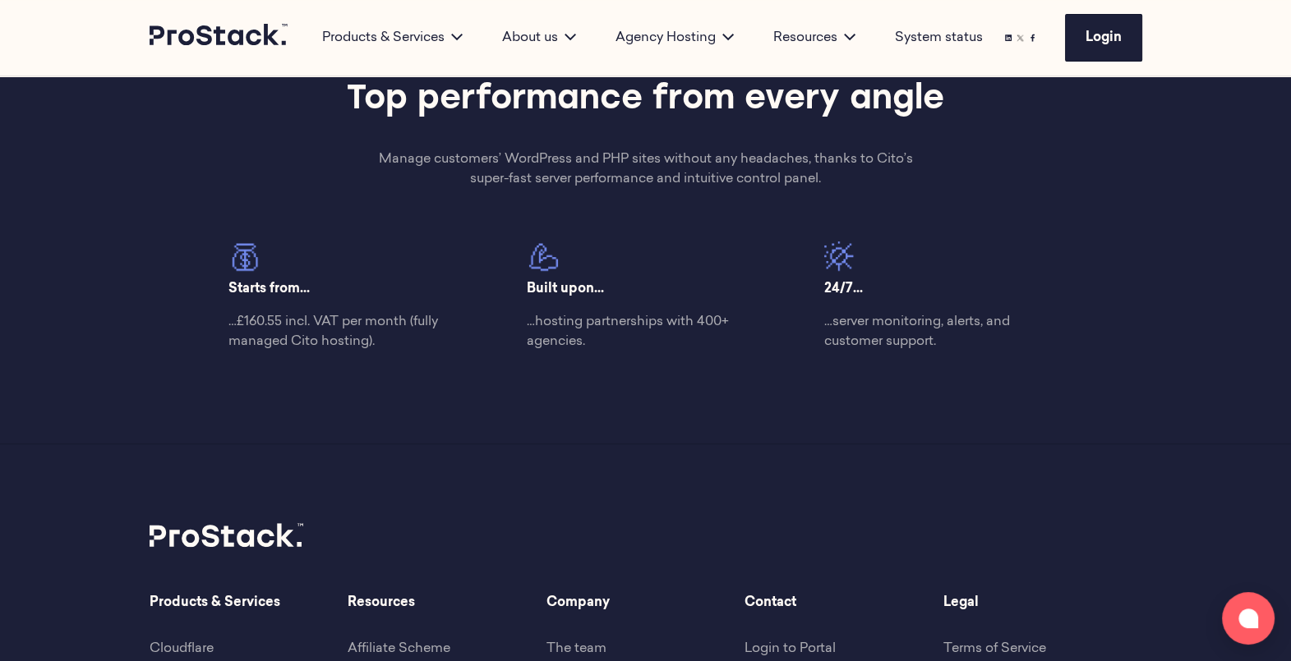
click at [616, 352] on div "Built upon... …hosting partnerships with 400+ agencies." at bounding box center [644, 303] width 297 height 123
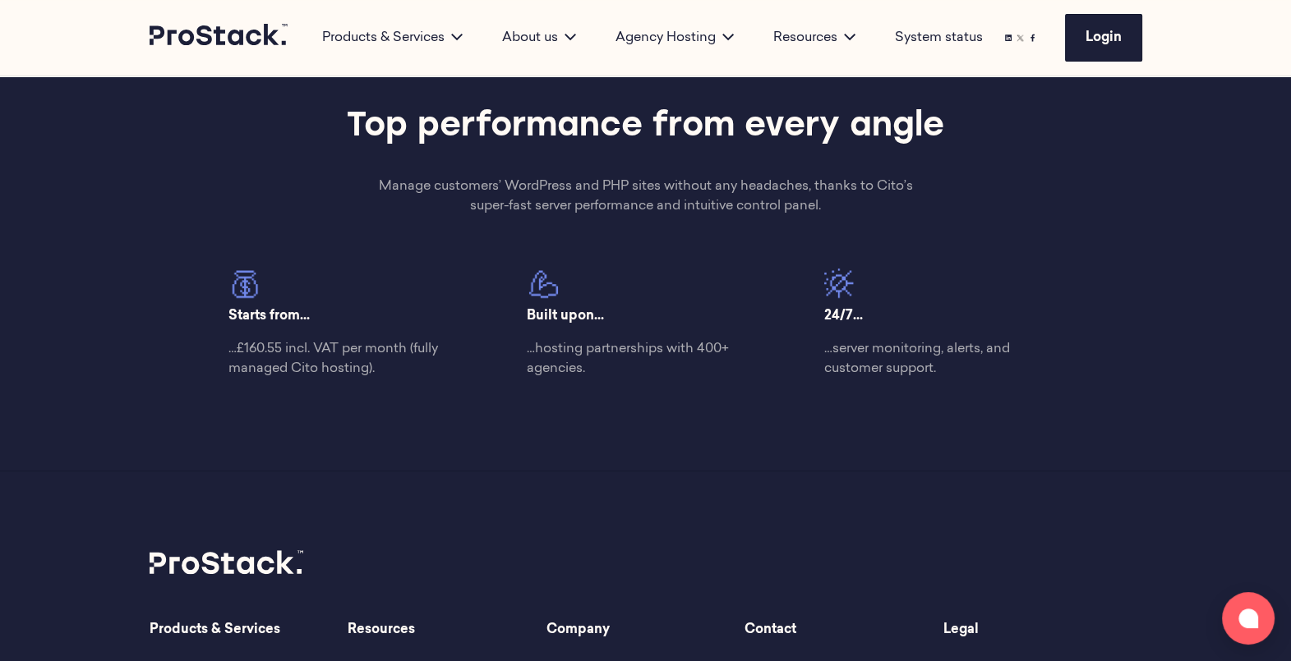
click at [548, 349] on p "…hosting partnerships with 400+ agencies." at bounding box center [646, 358] width 238 height 39
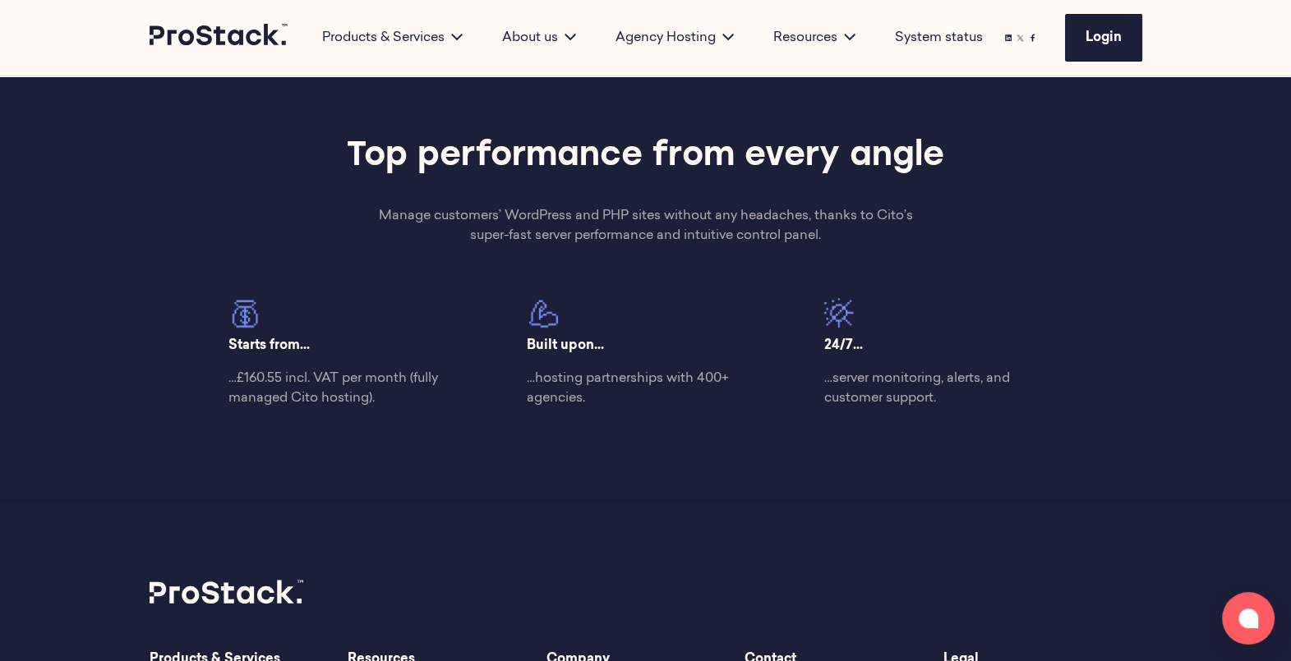
click at [721, 491] on div "Top performance from every angle Manage customers’ WordPress and PHP sites with…" at bounding box center [646, 277] width 1124 height 445
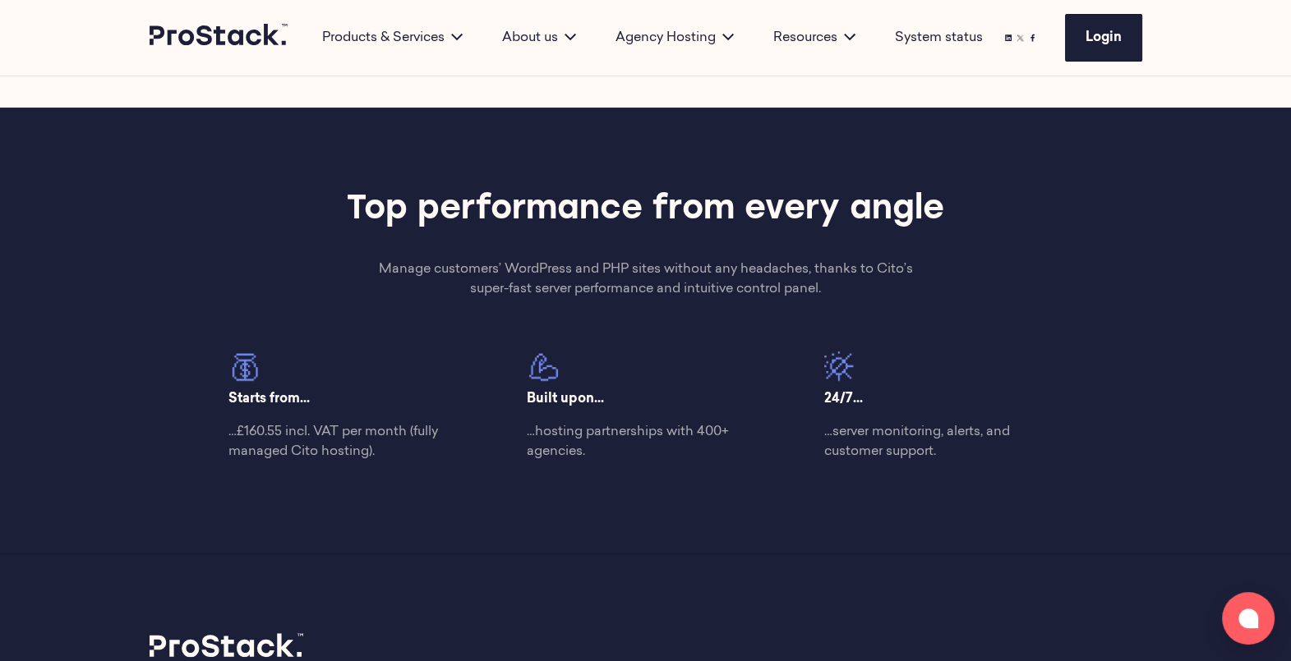
scroll to position [507, 0]
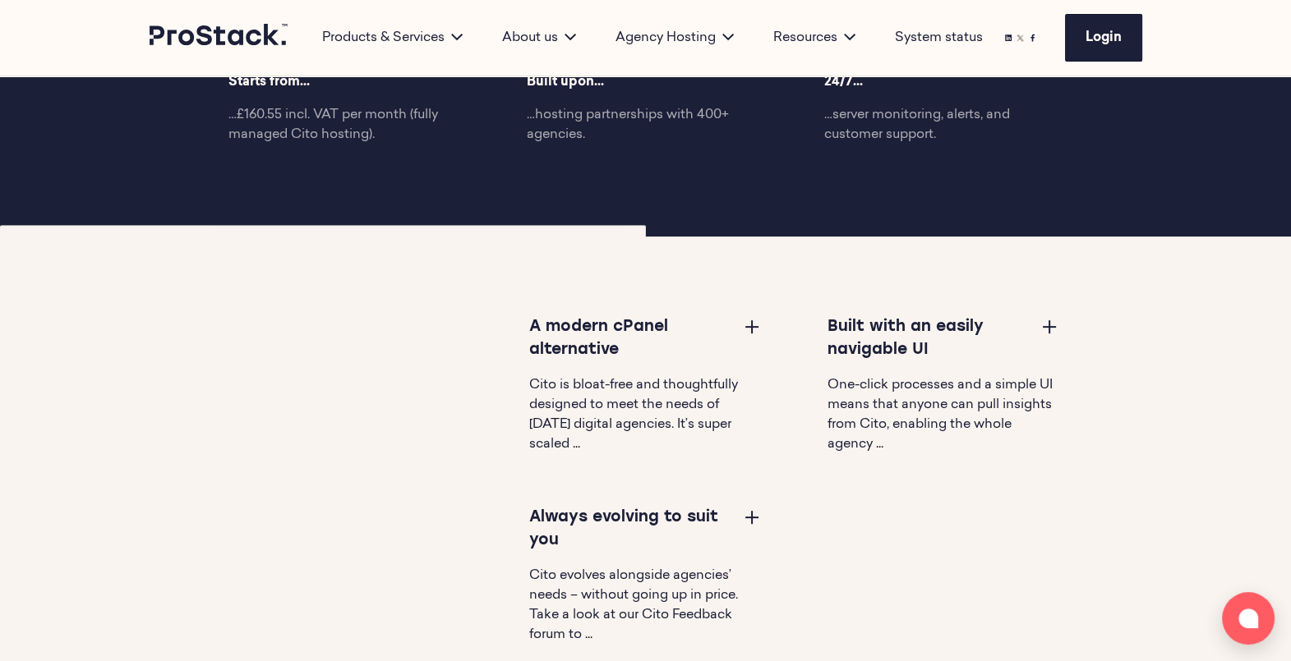
scroll to position [896, 0]
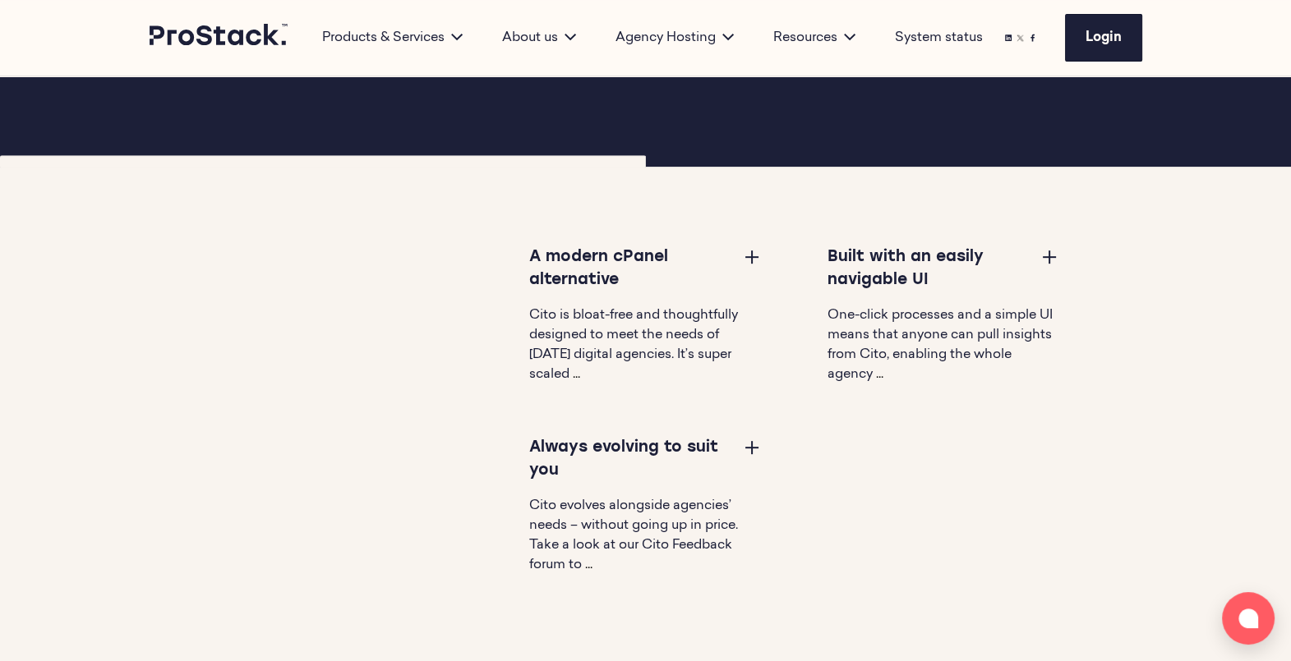
click at [576, 372] on span "..." at bounding box center [576, 374] width 7 height 13
click at [751, 259] on button at bounding box center [752, 256] width 20 height 20
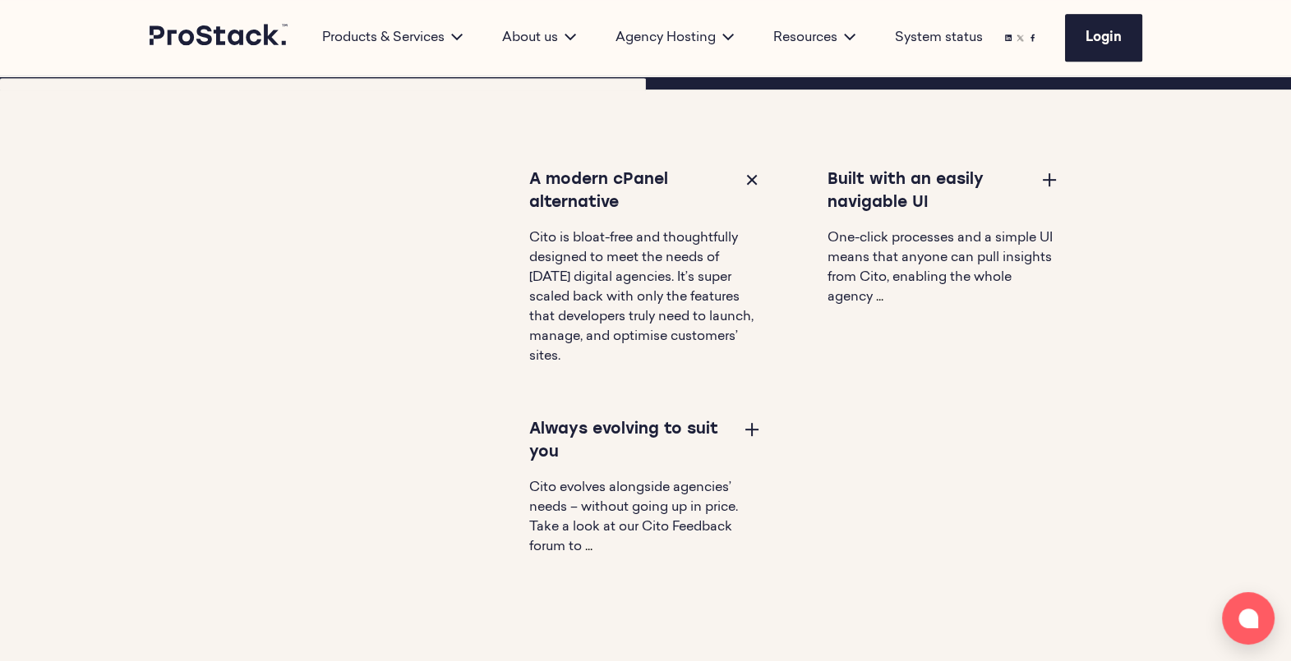
scroll to position [978, 0]
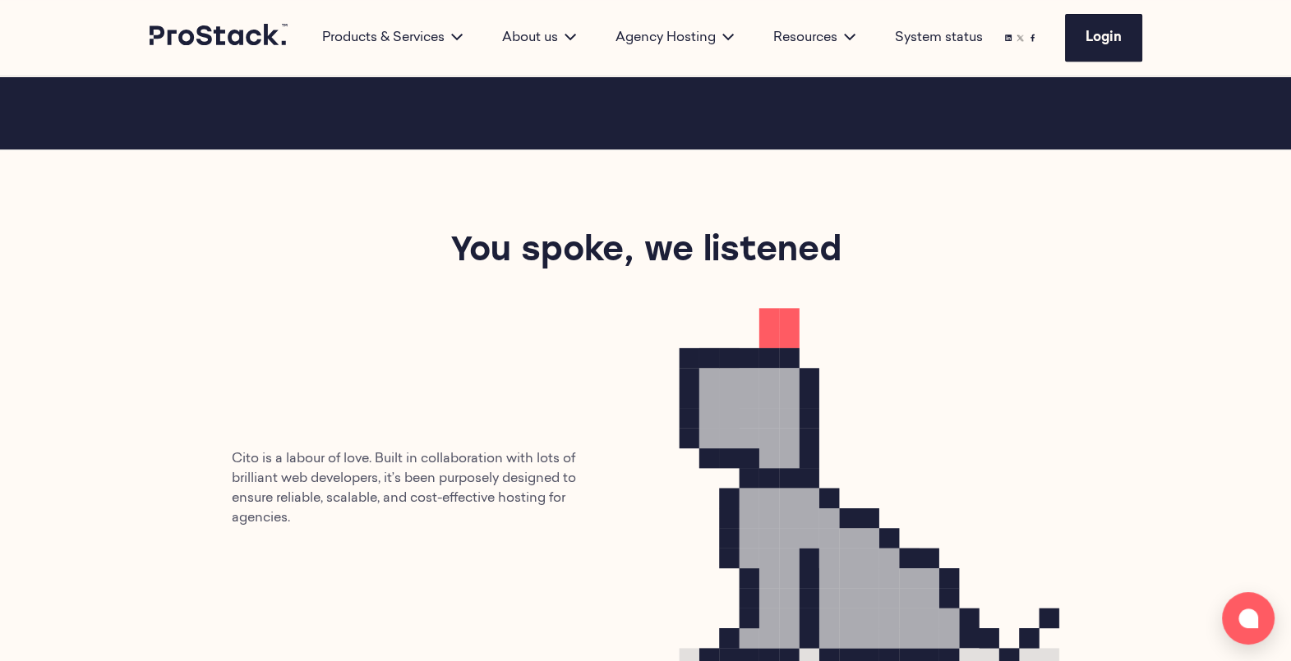
scroll to position [819, 0]
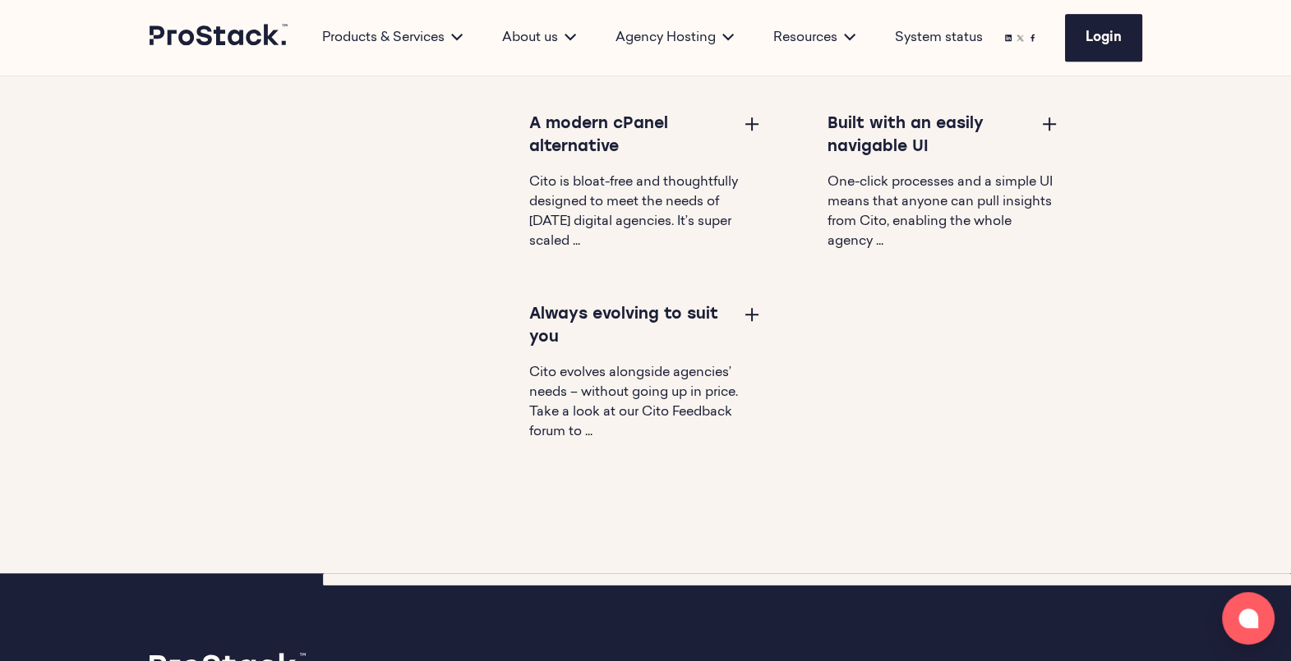
scroll to position [1583, 0]
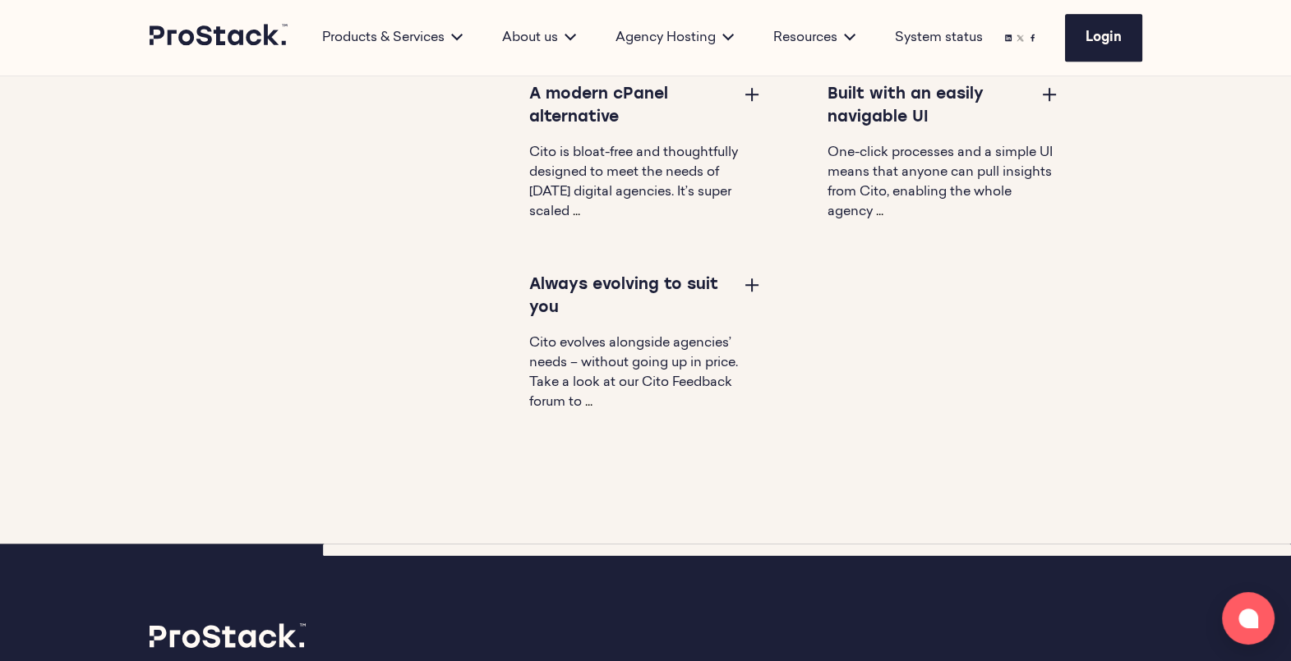
click at [750, 288] on button at bounding box center [752, 284] width 20 height 20
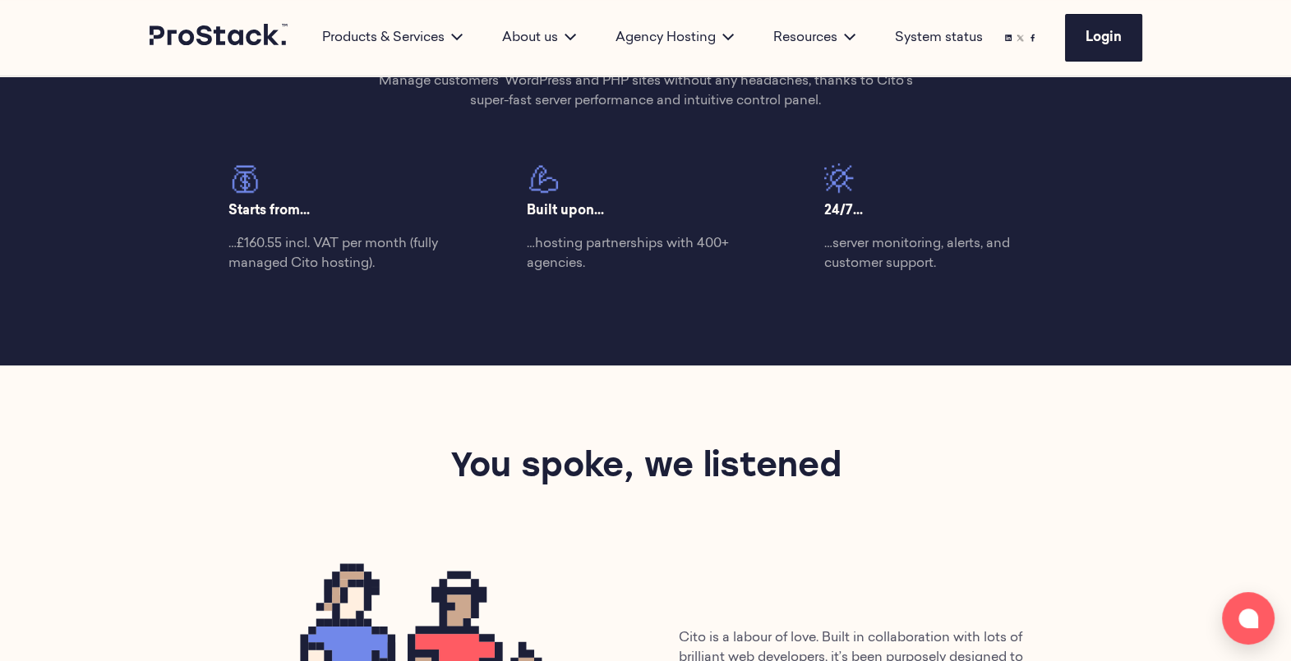
scroll to position [698, 0]
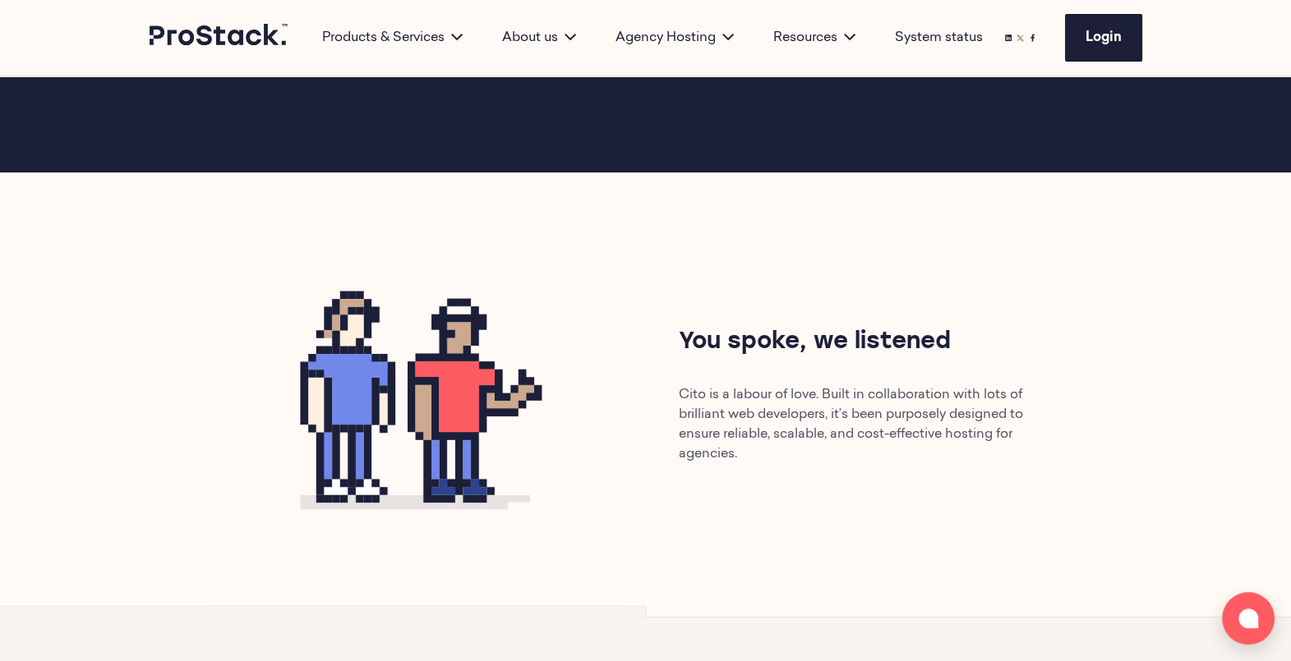
scroll to position [934, 0]
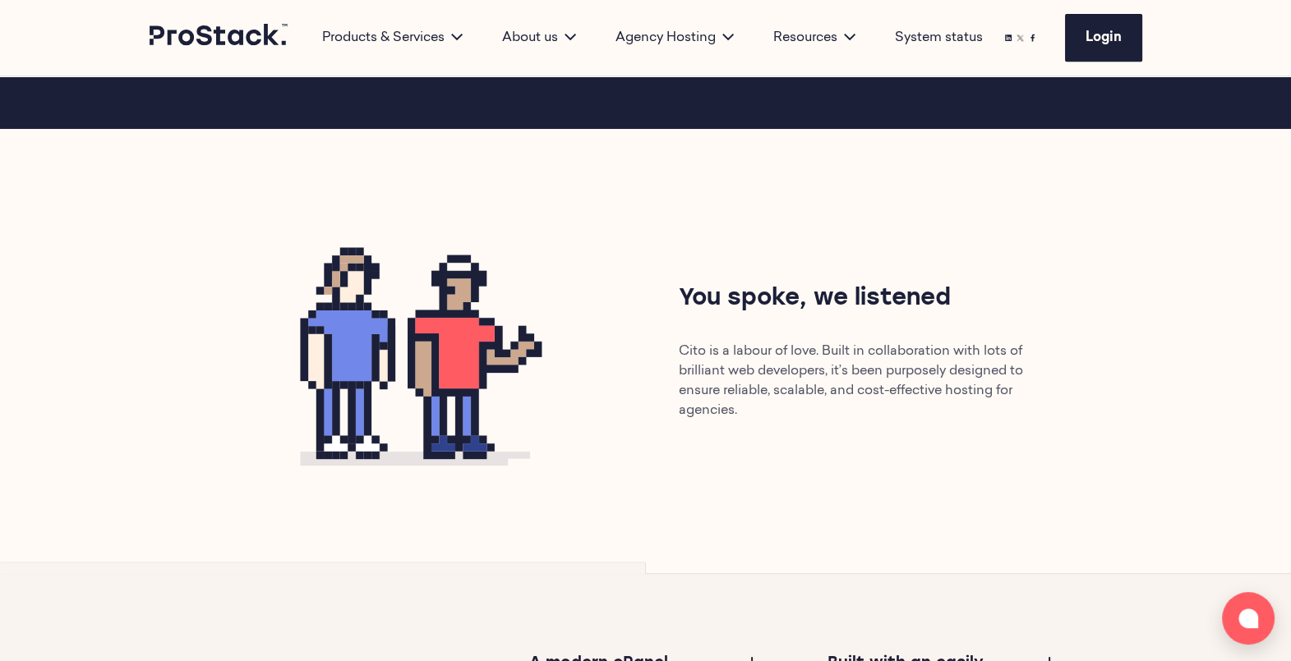
click at [466, 300] on img at bounding box center [422, 351] width 381 height 287
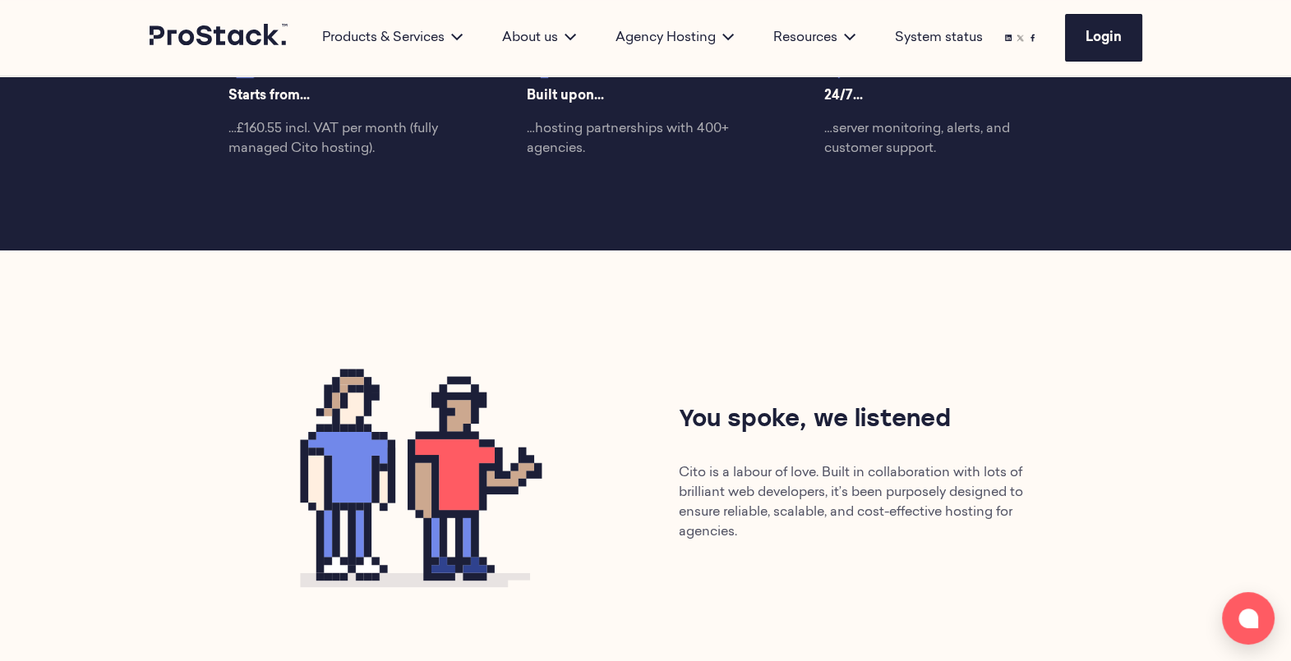
scroll to position [609, 0]
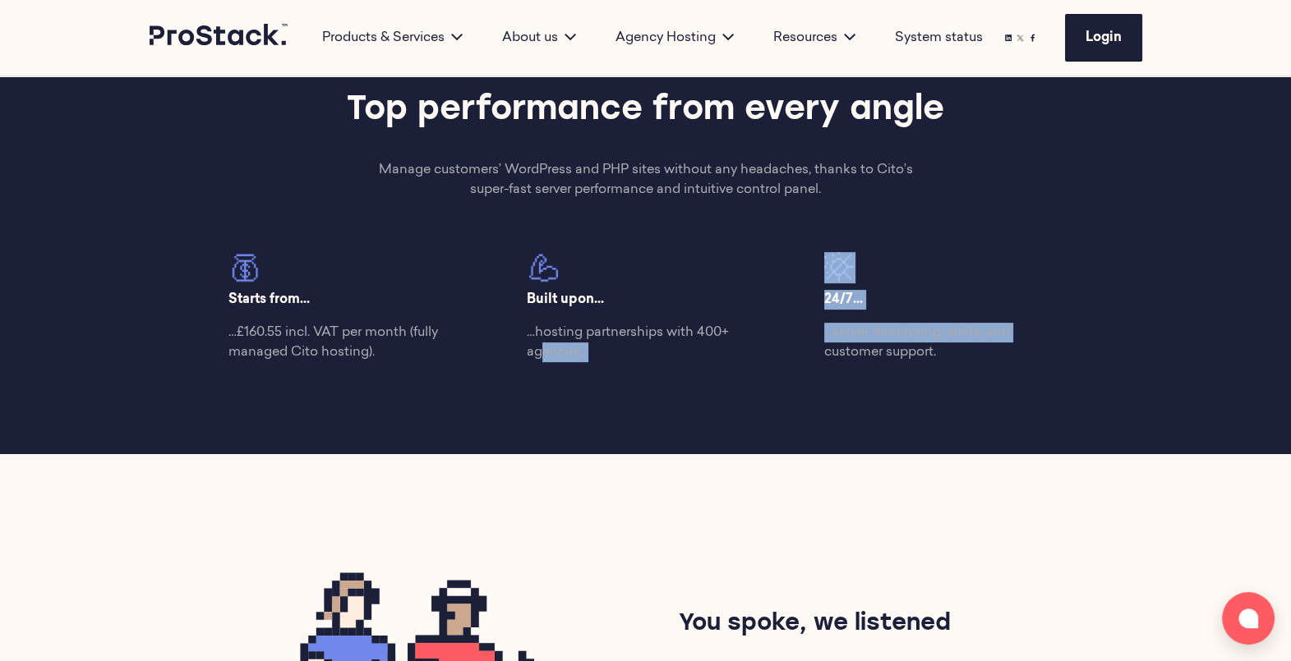
drag, startPoint x: 826, startPoint y: 423, endPoint x: 522, endPoint y: 379, distance: 307.2
click at [522, 379] on div "Top performance from every angle Manage customers’ WordPress and PHP sites with…" at bounding box center [646, 231] width 1124 height 445
click at [308, 347] on p "…£160.55 incl. VAT per month (fully managed Cito hosting)." at bounding box center [347, 342] width 238 height 39
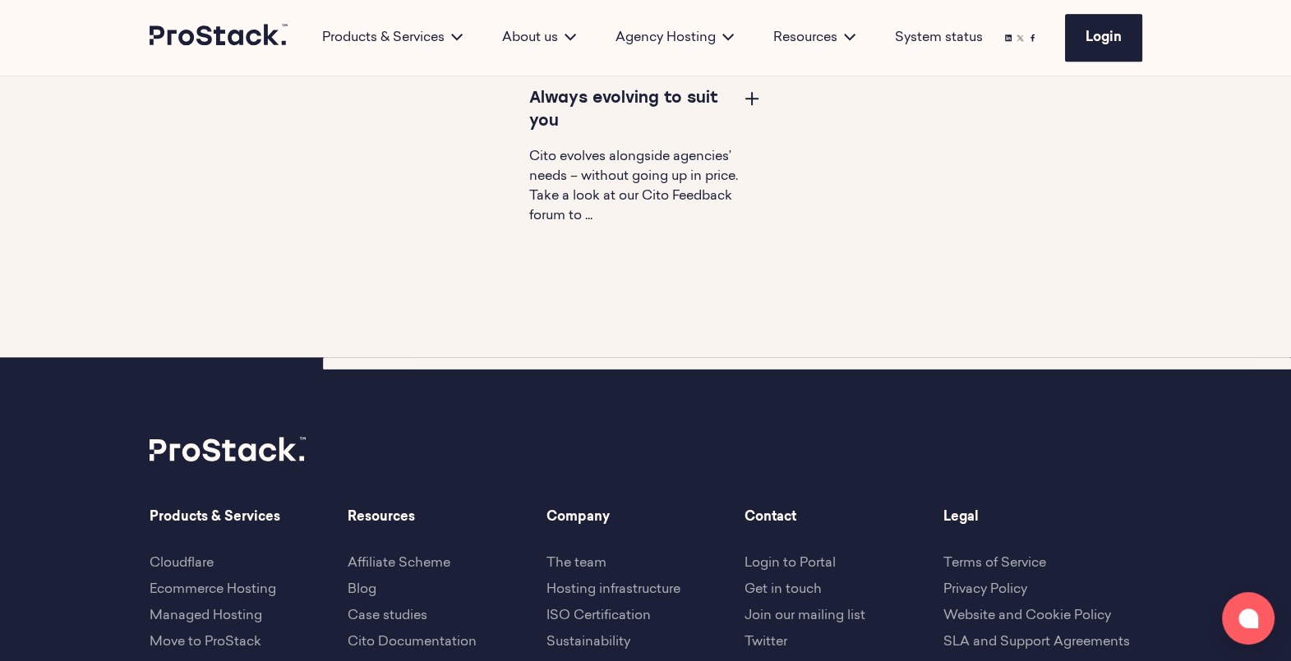
scroll to position [1693, 0]
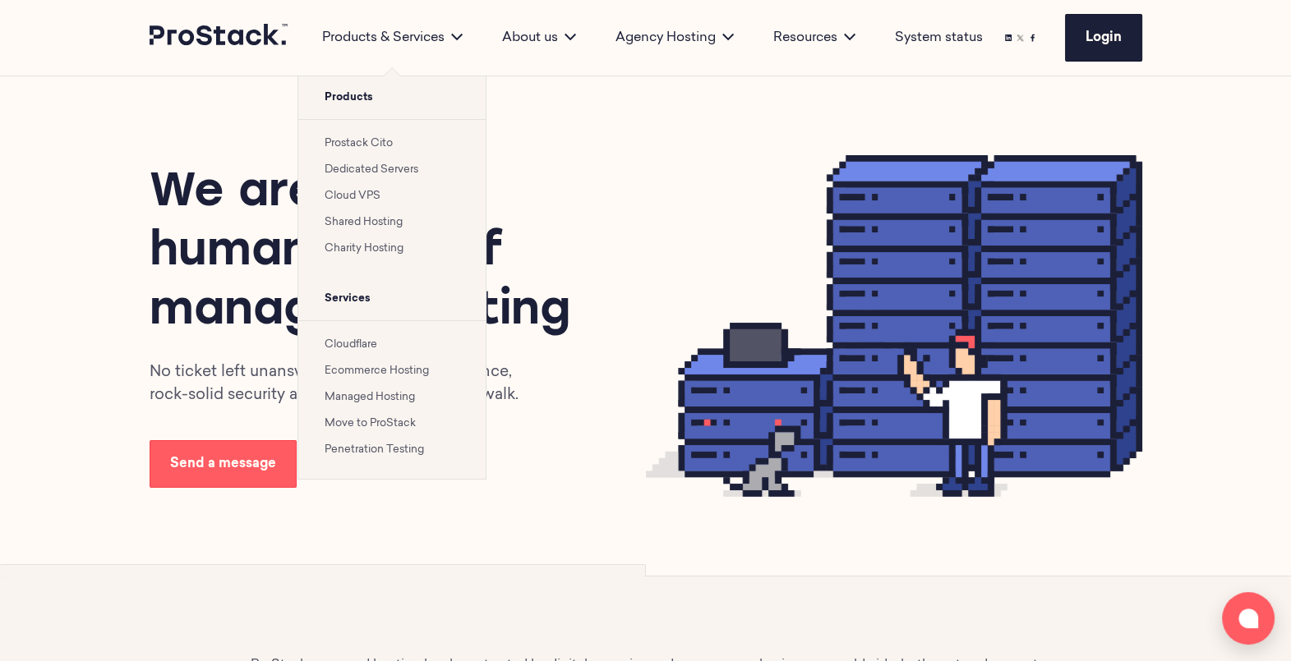
click at [357, 418] on link "Move to ProStack" at bounding box center [370, 423] width 91 height 11
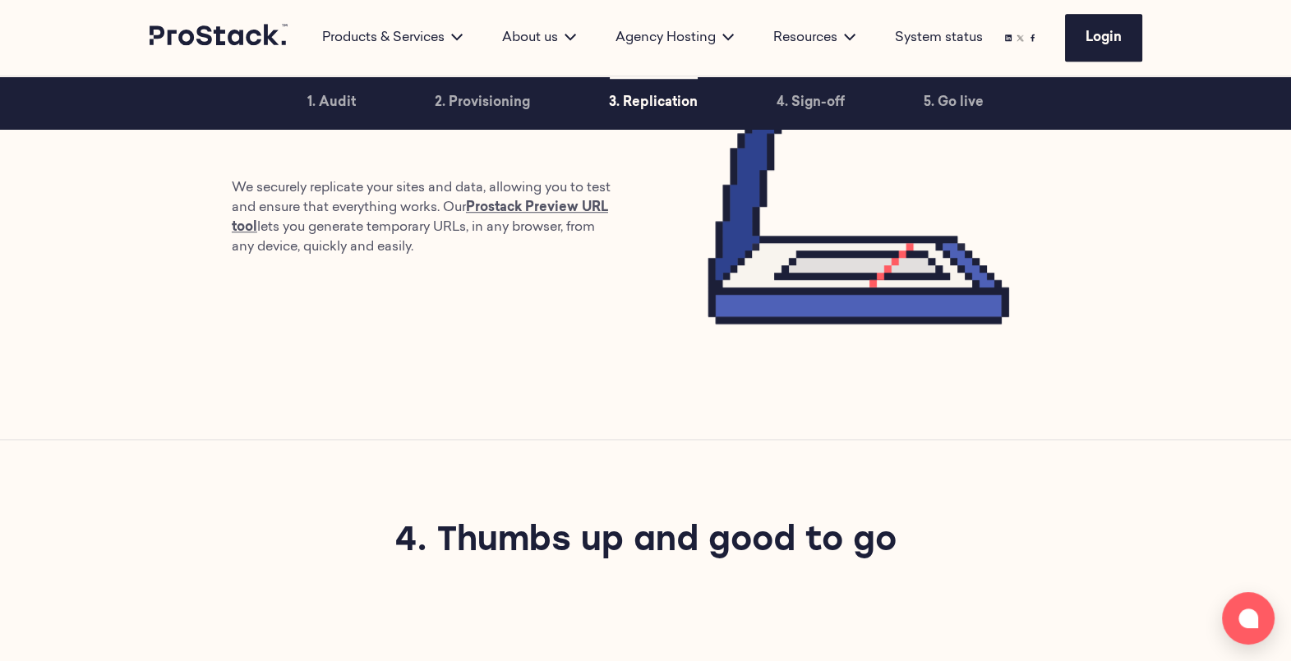
scroll to position [1695, 0]
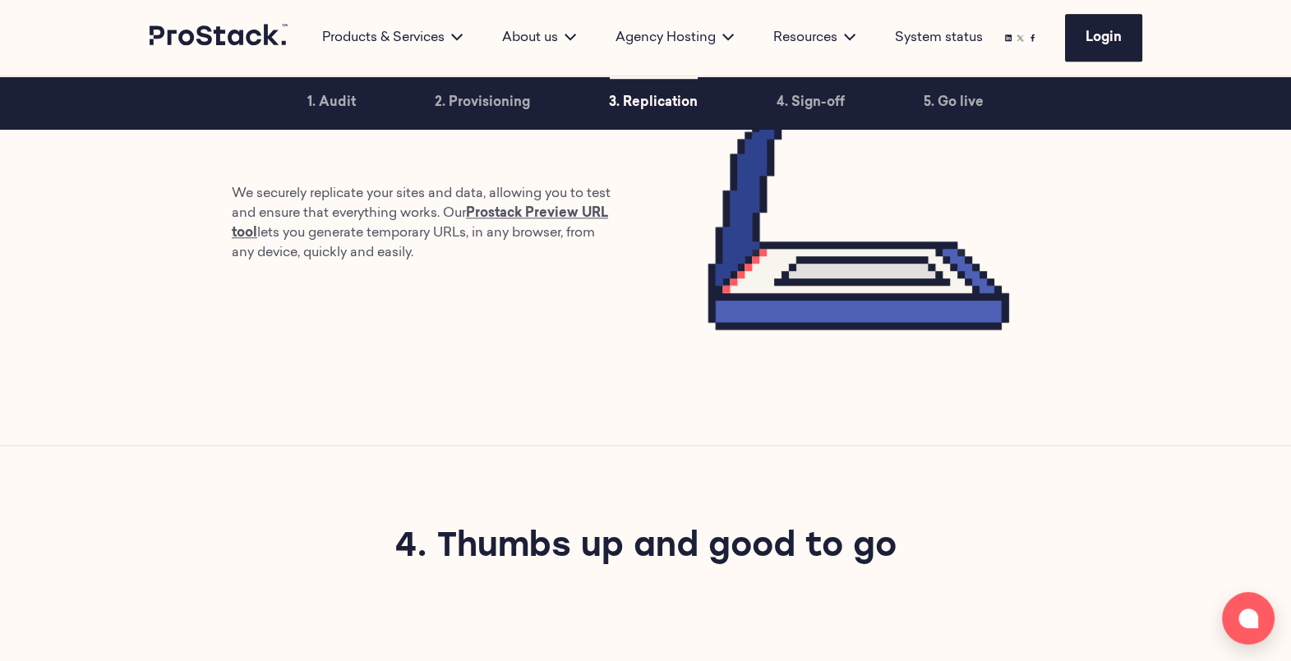
click at [359, 108] on ul "1. Audit 2. Provisioning 3. Replication 4. Sign-off 5. Go live" at bounding box center [646, 102] width 828 height 53
click at [332, 108] on link "1. Audit" at bounding box center [331, 102] width 48 height 53
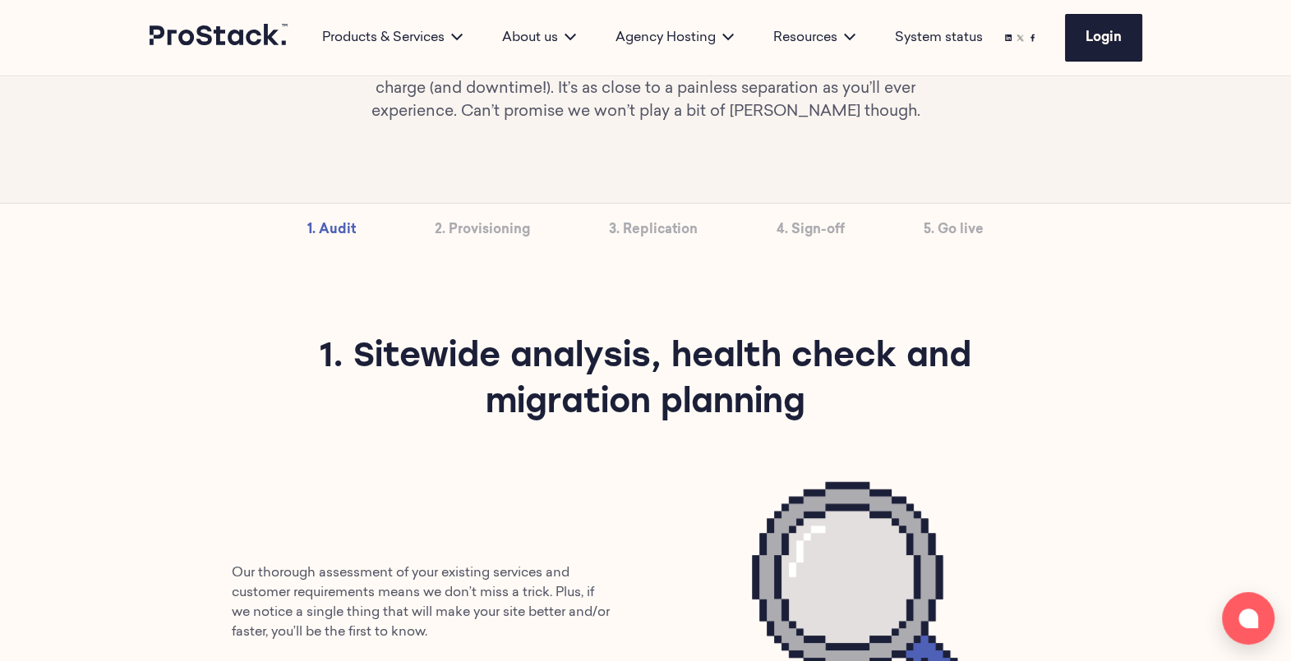
scroll to position [269, 0]
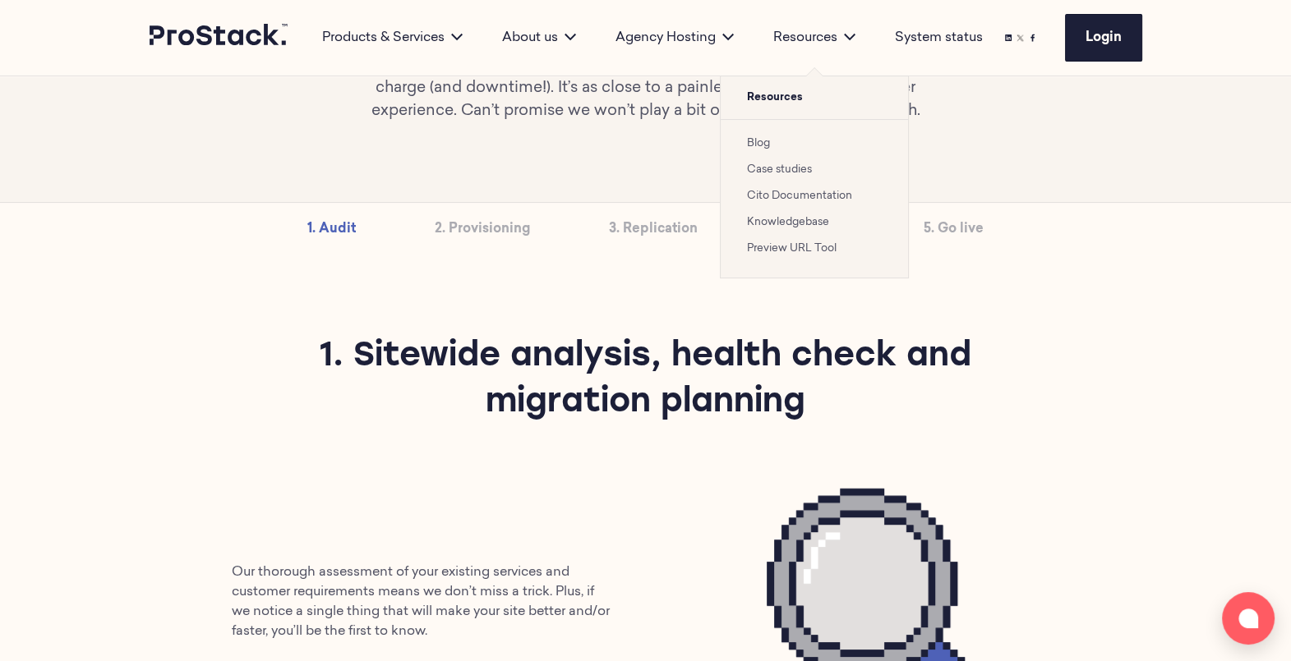
click at [763, 146] on link "Blog" at bounding box center [758, 143] width 23 height 11
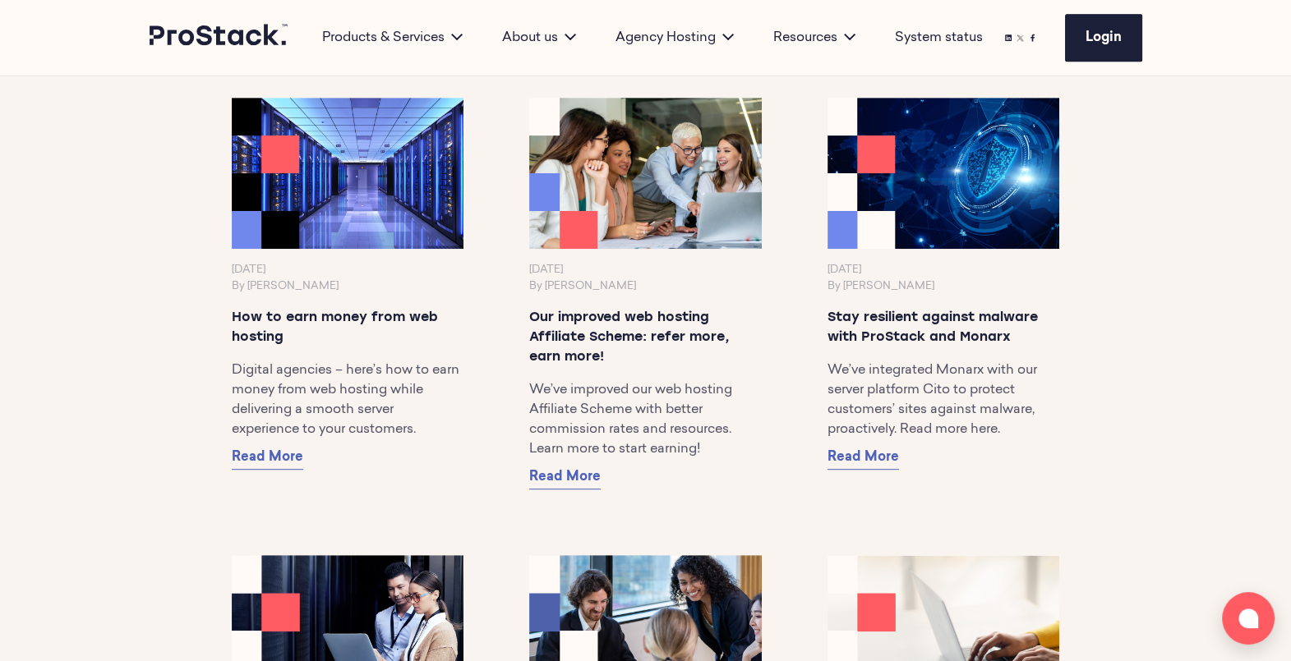
scroll to position [1007, 0]
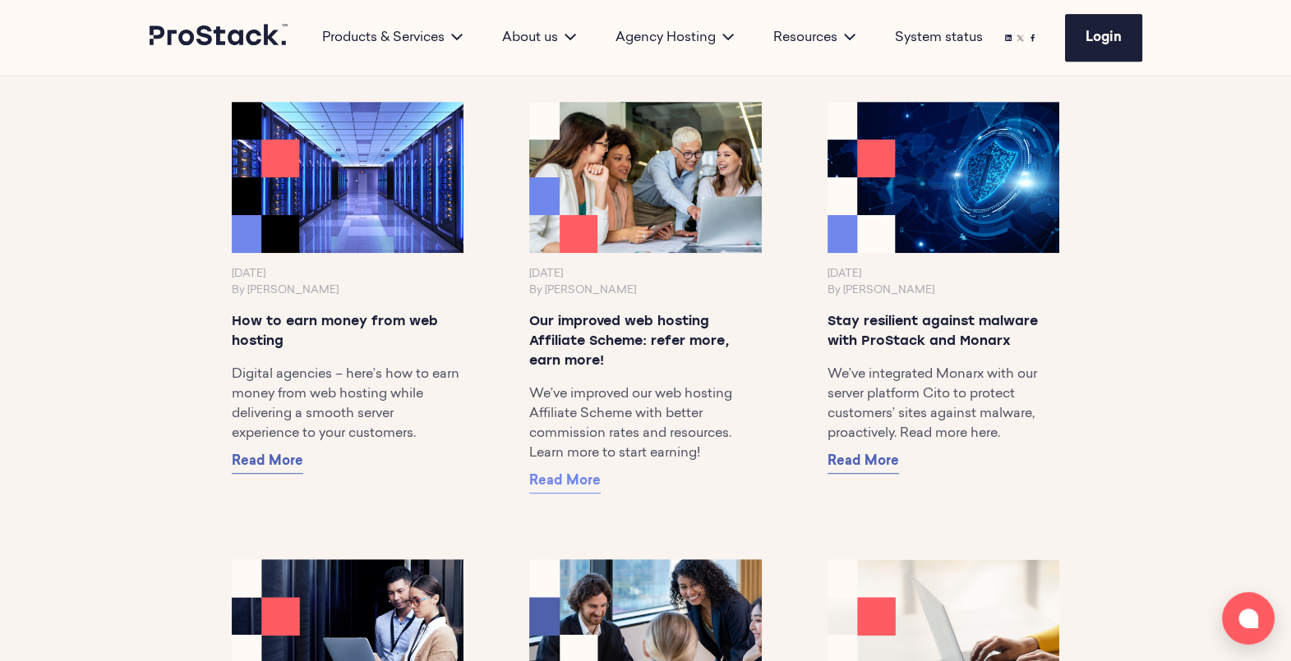
click at [564, 488] on span "Read More" at bounding box center [564, 481] width 71 height 13
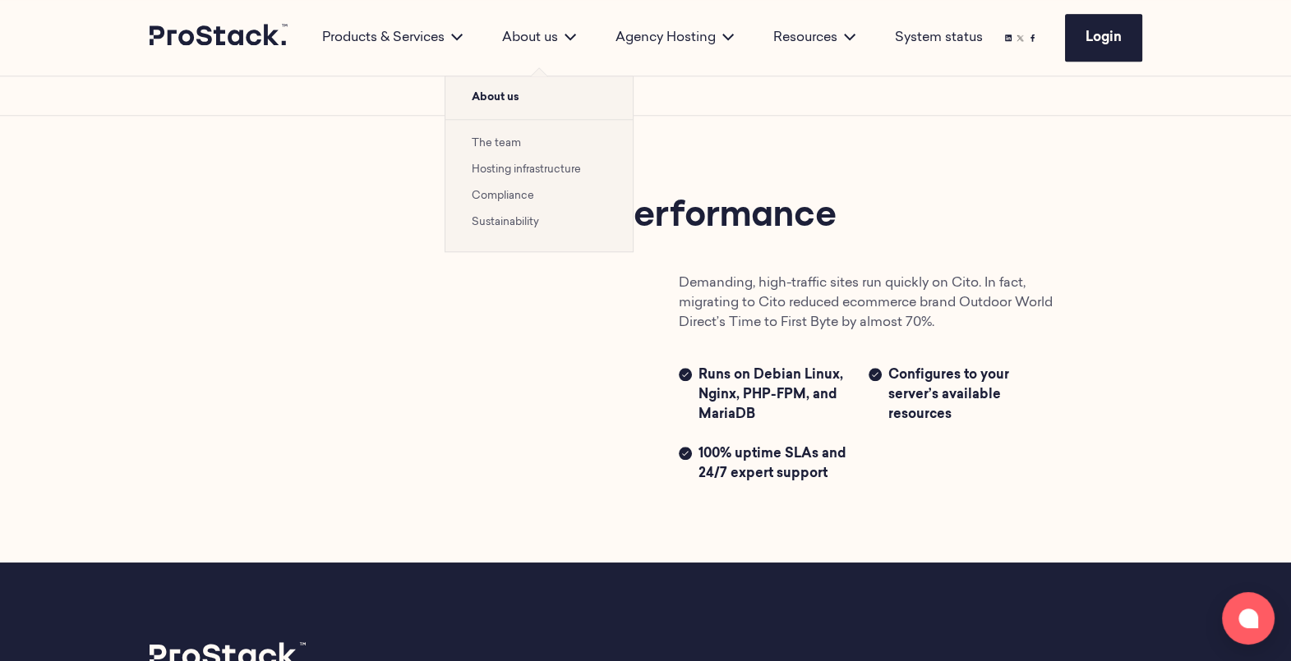
scroll to position [2132, 0]
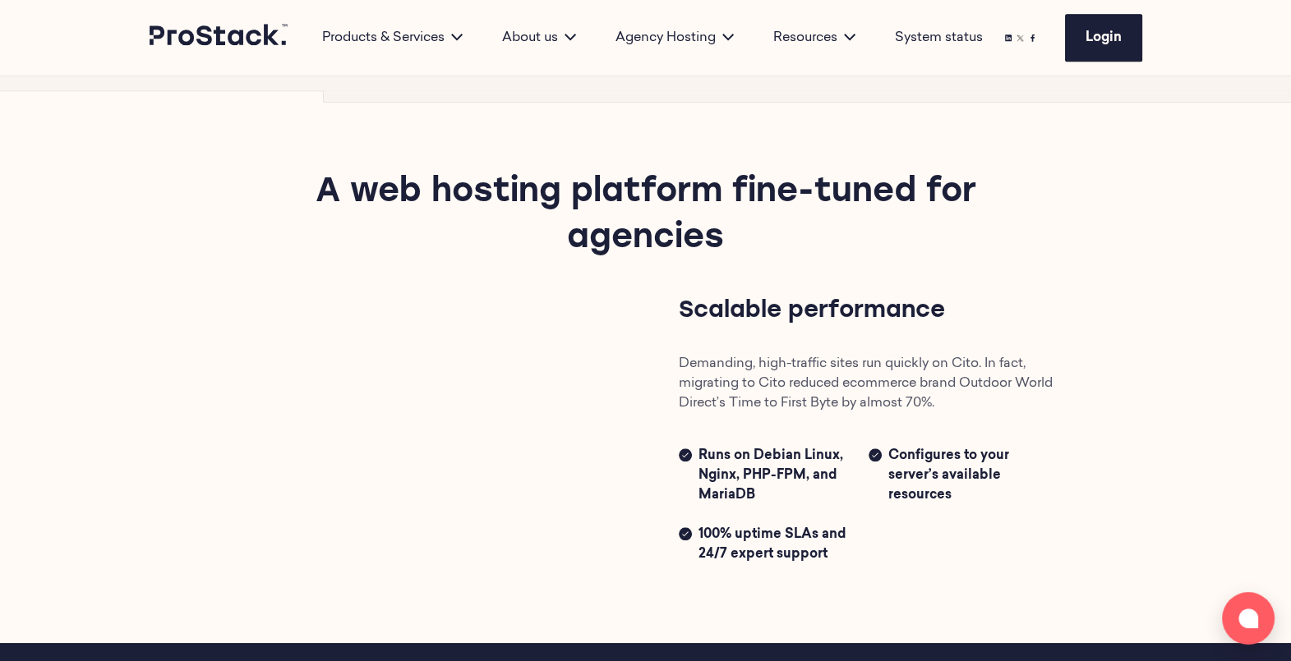
scroll to position [1955, 0]
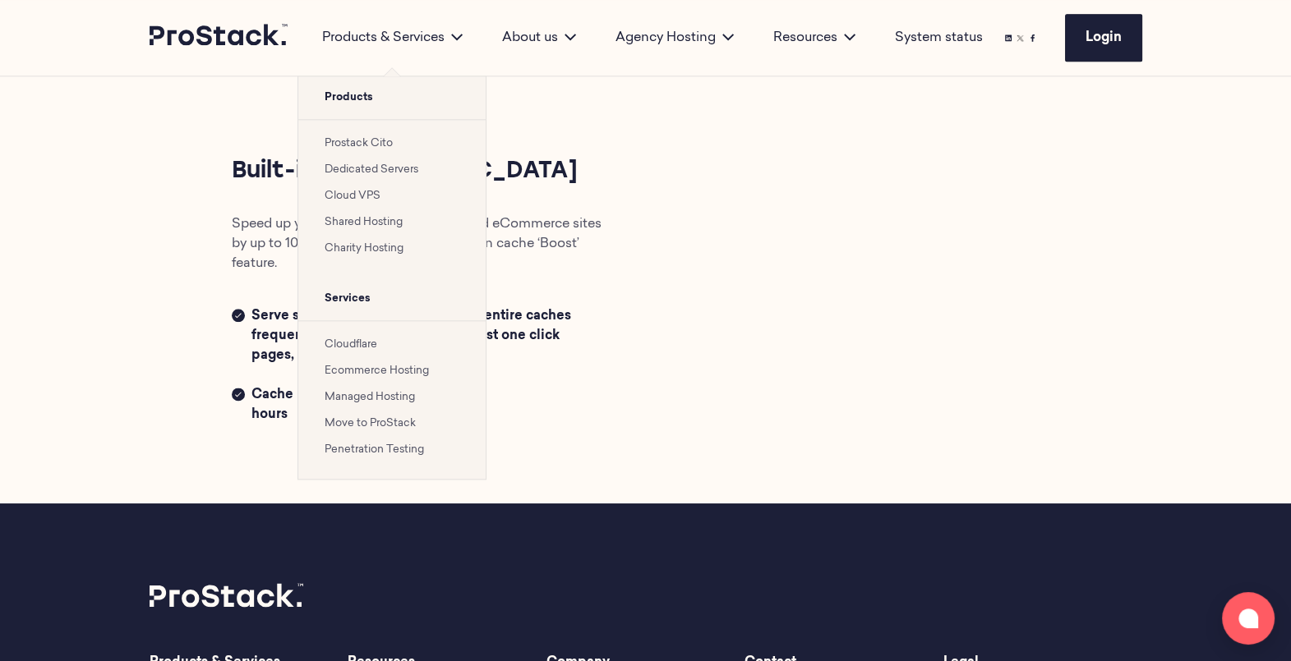
scroll to position [2550, 0]
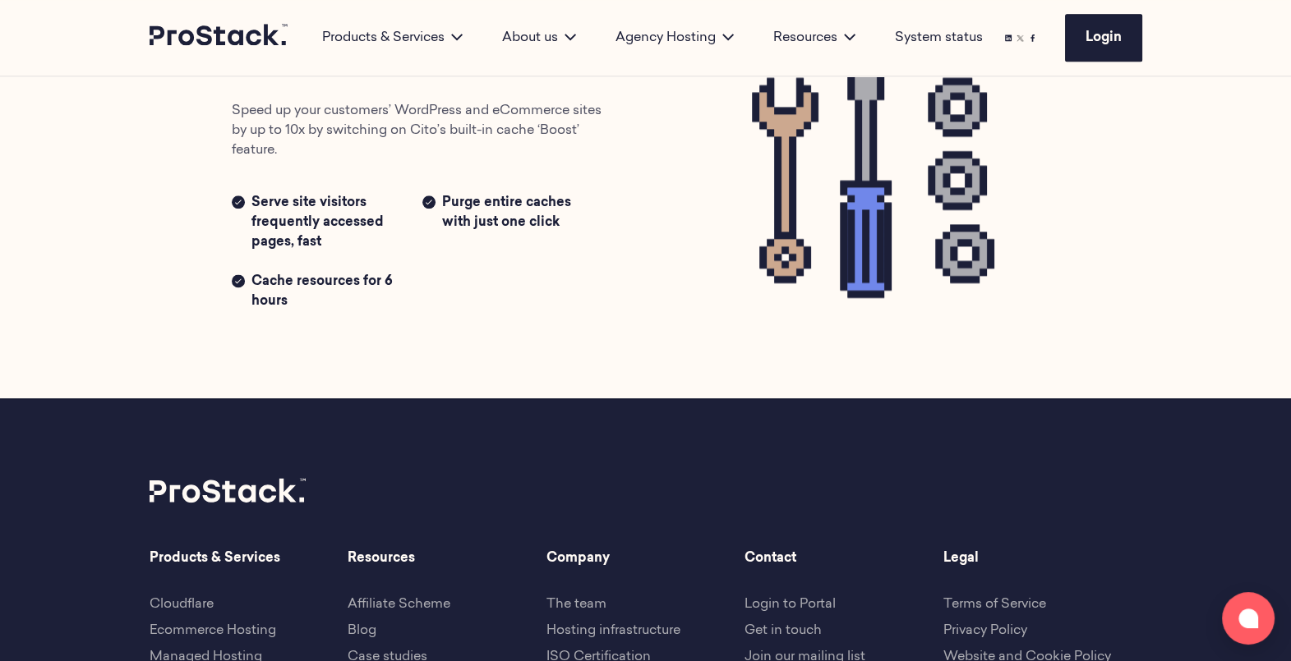
scroll to position [2694, 0]
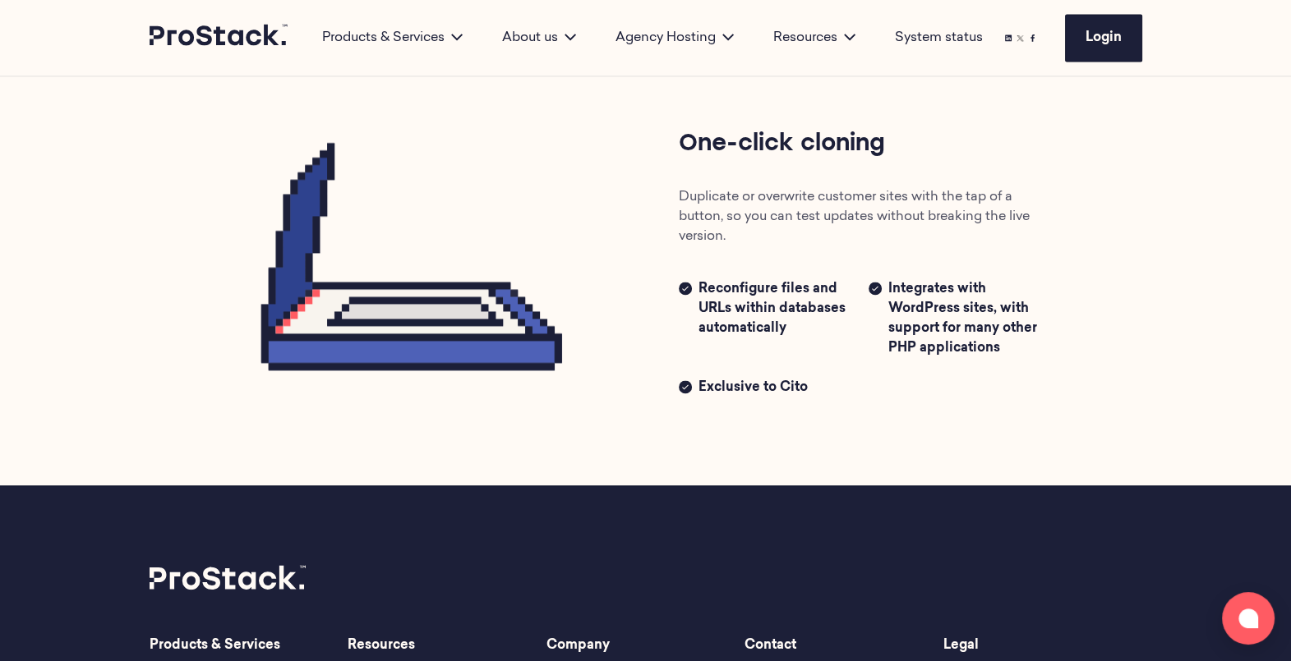
scroll to position [3023, 0]
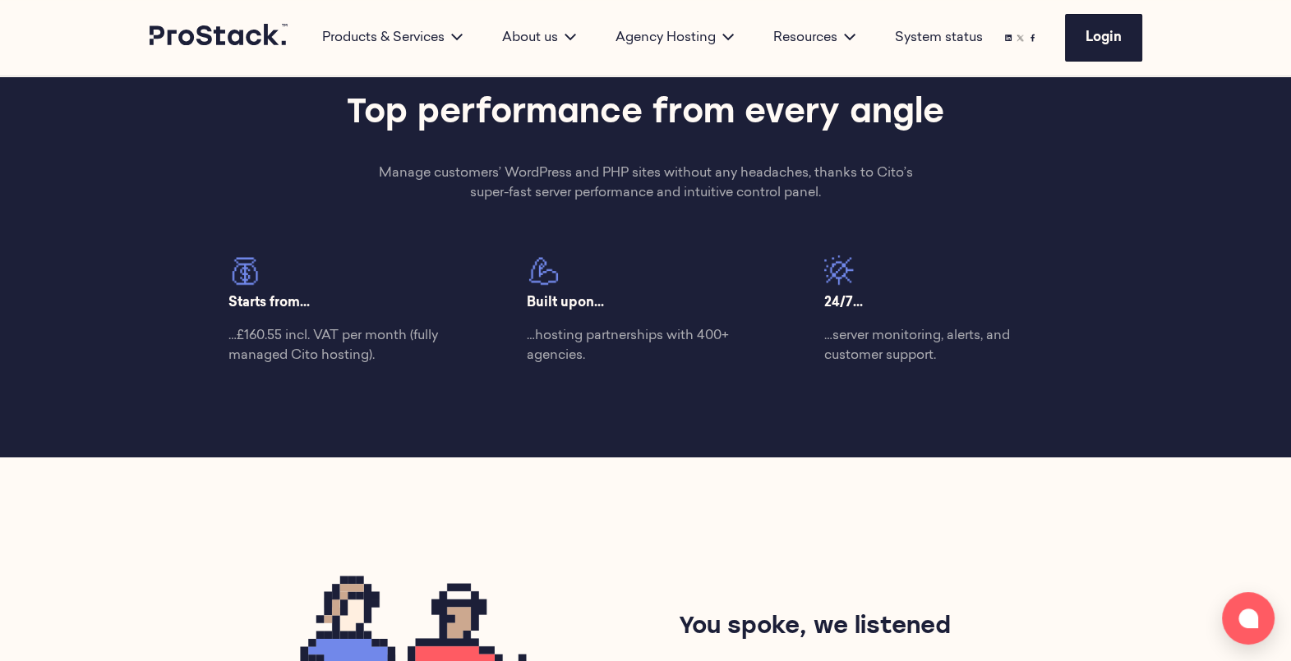
scroll to position [604, 0]
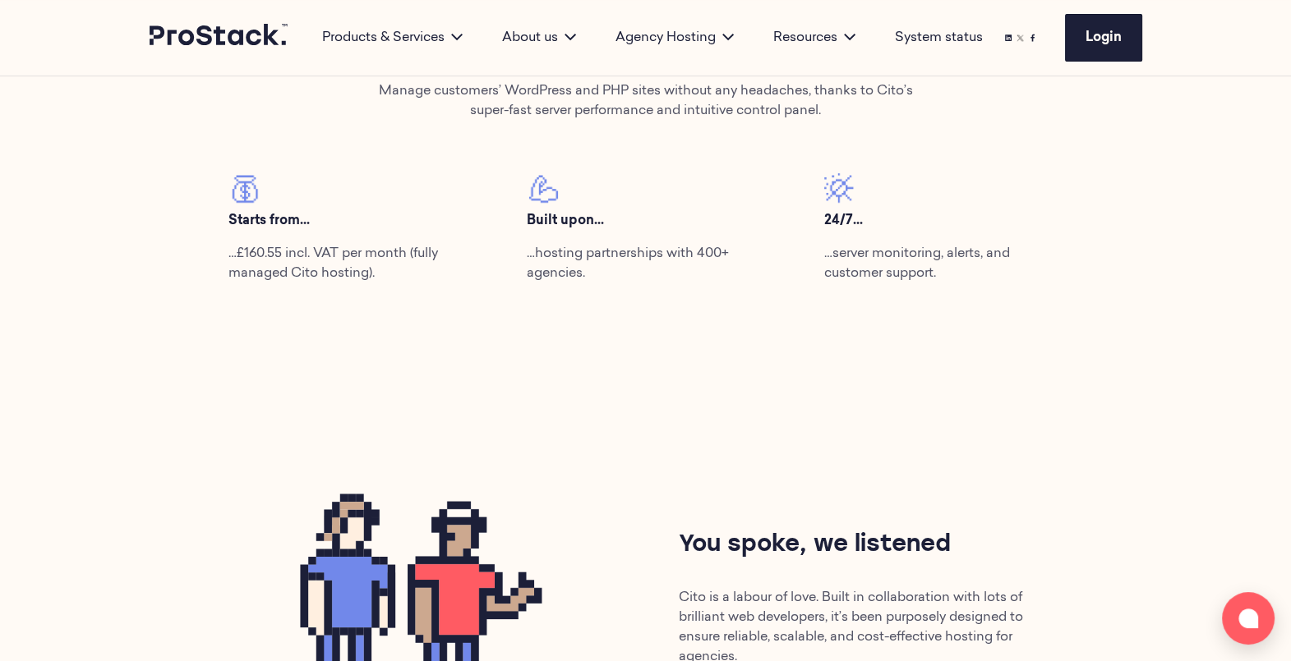
scroll to position [695, 0]
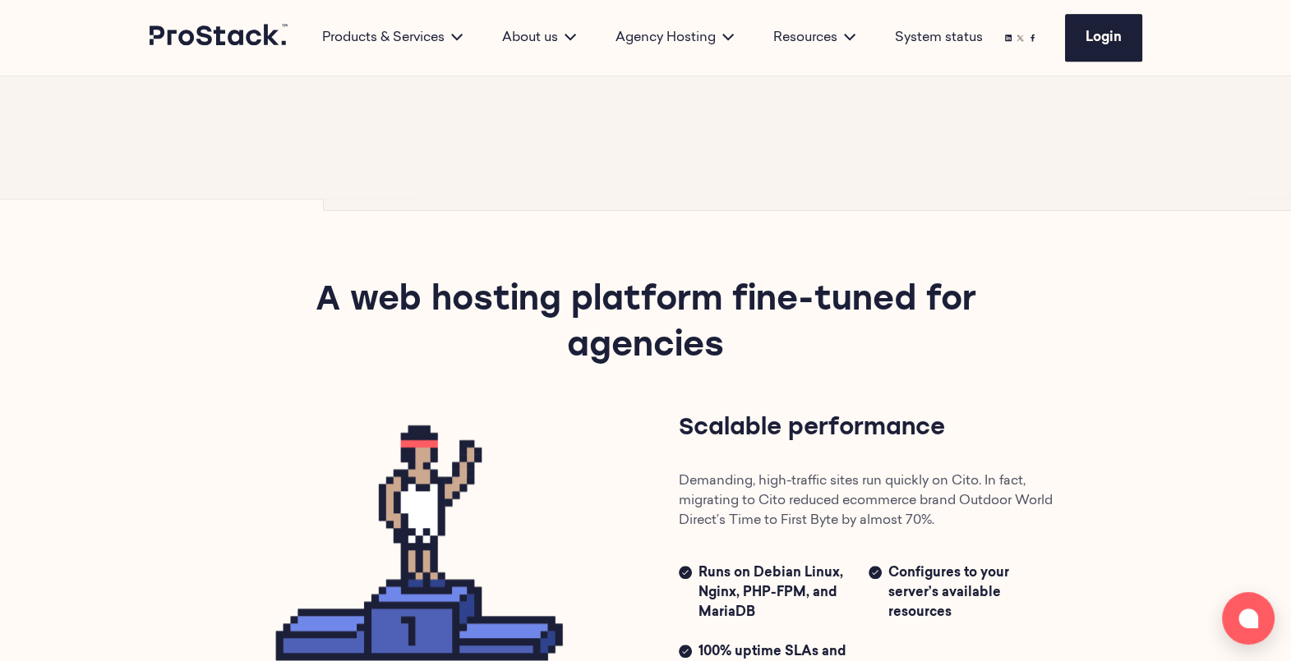
scroll to position [975, 0]
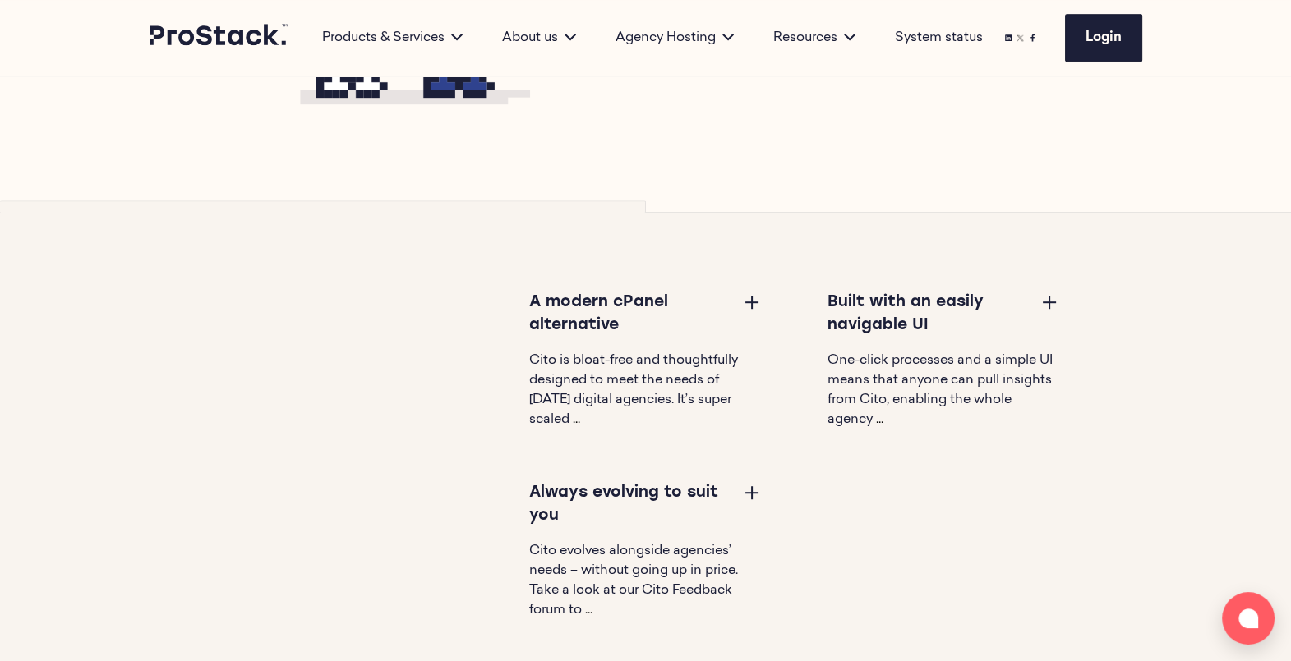
scroll to position [1702, 0]
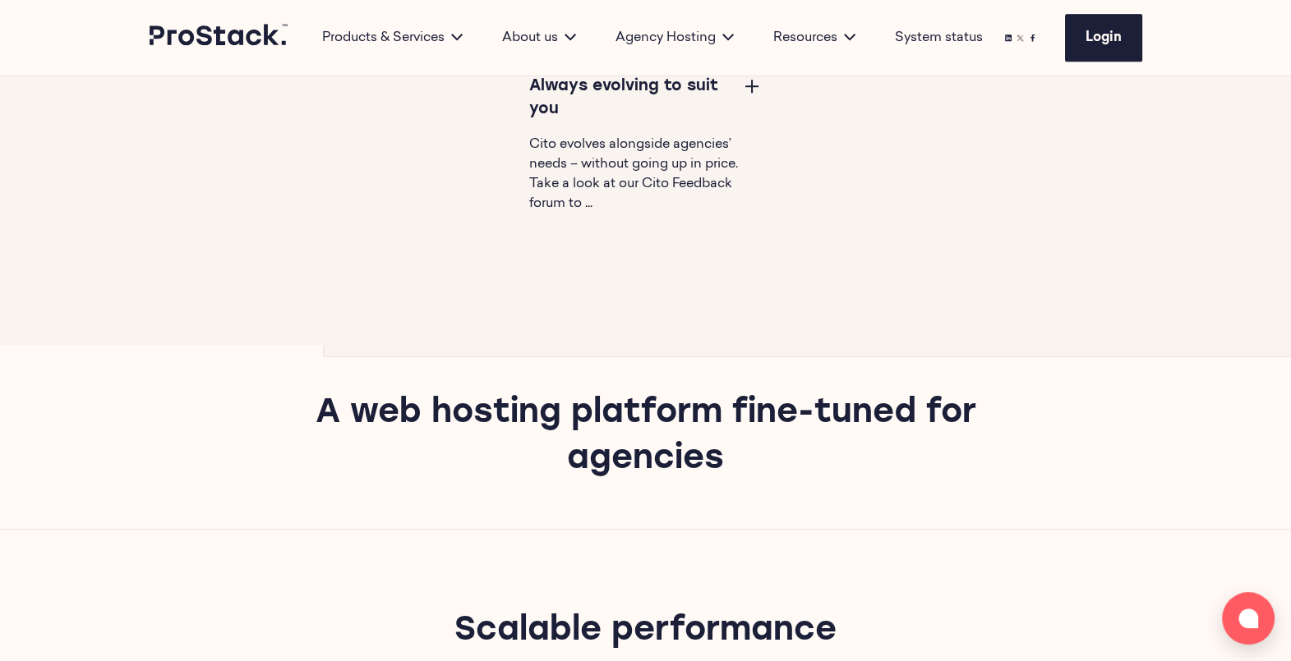
drag, startPoint x: 734, startPoint y: 463, endPoint x: 316, endPoint y: 404, distance: 421.5
click at [316, 404] on h2 "A web hosting platform fine-tuned for agencies" at bounding box center [645, 437] width 794 height 92
copy h2 "A web hosting platform fine-tuned for agencies"
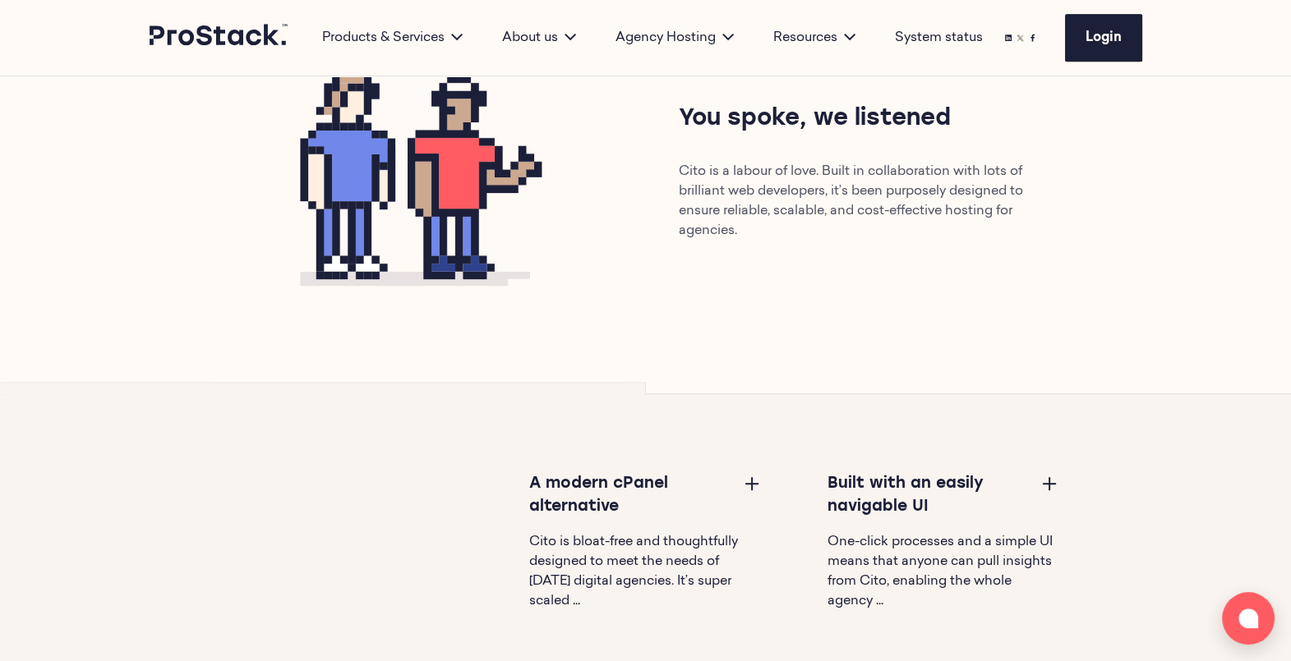
scroll to position [1101, 0]
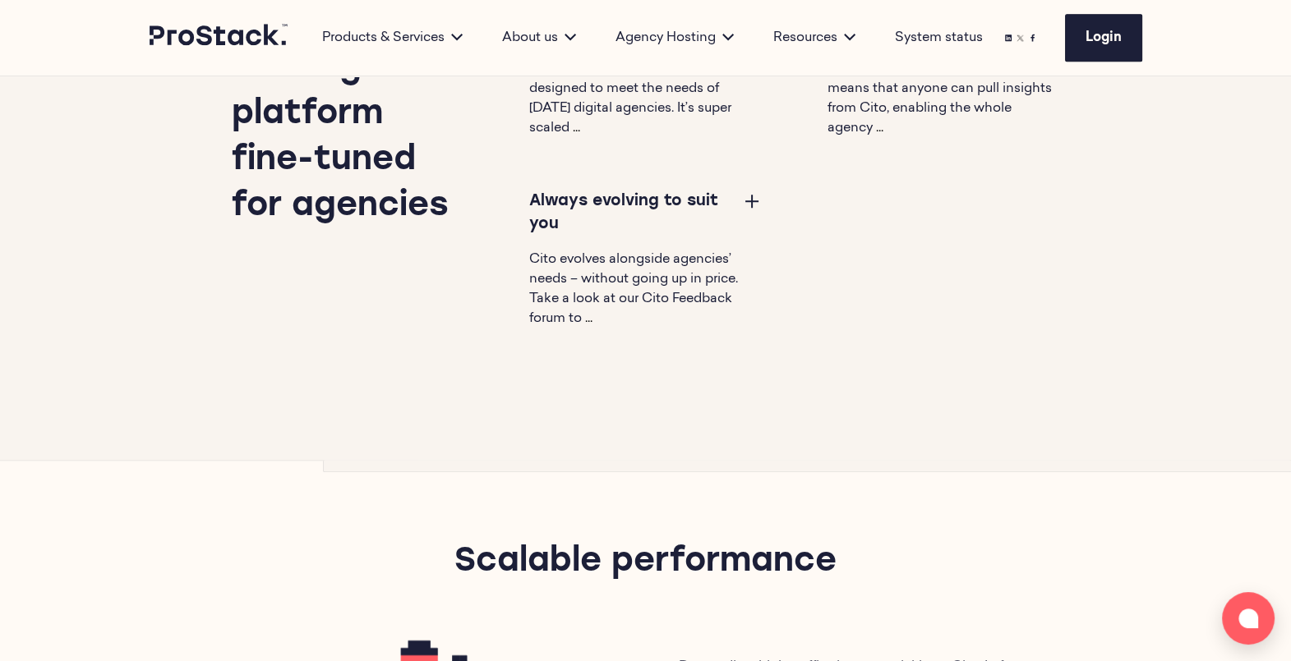
scroll to position [1415, 0]
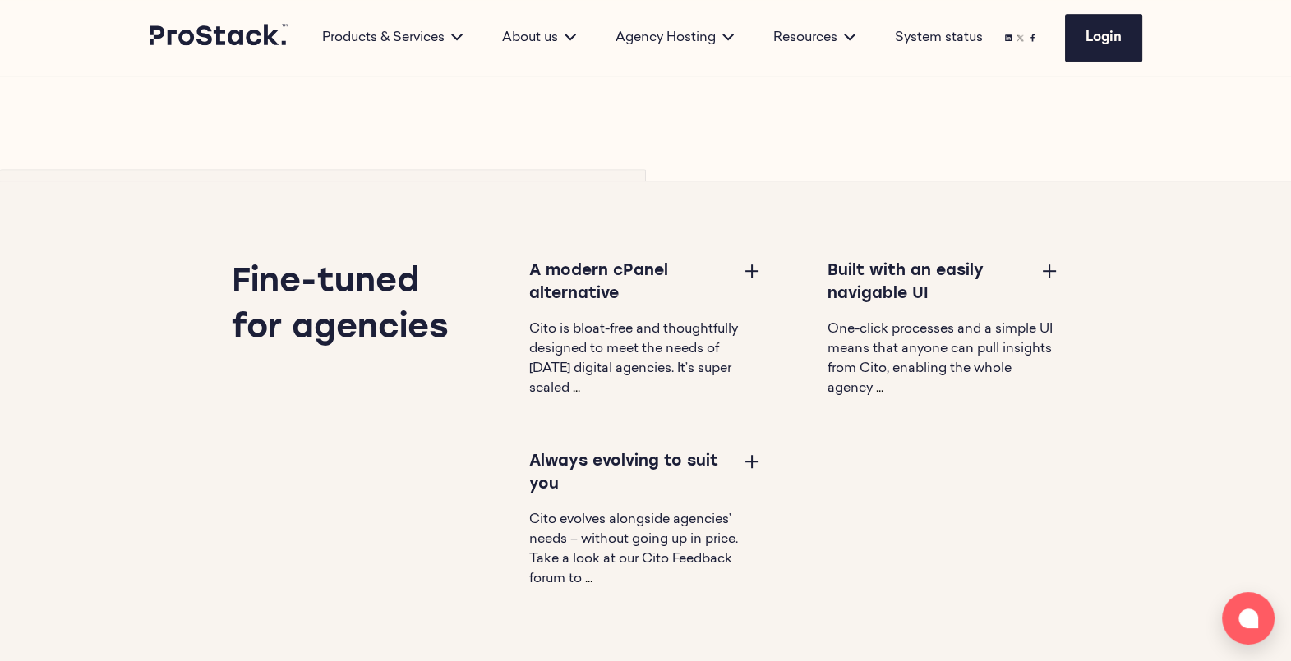
scroll to position [1329, 0]
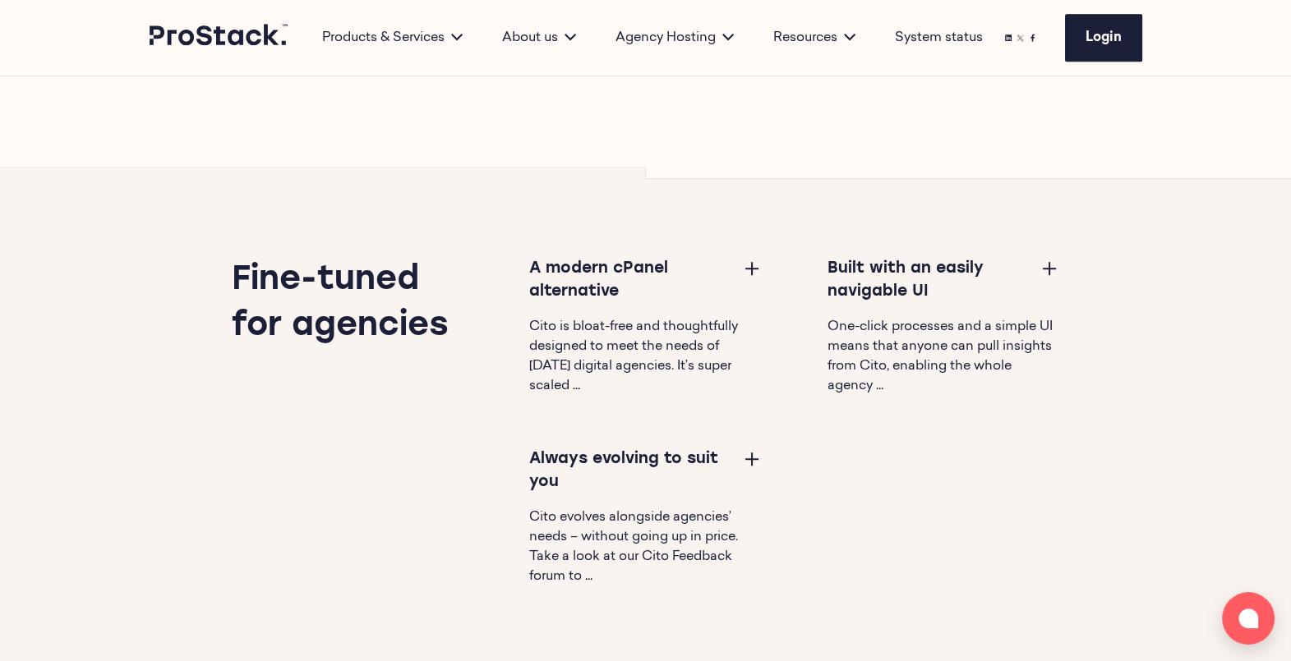
click at [748, 458] on button at bounding box center [752, 459] width 20 height 20
click at [744, 267] on button at bounding box center [752, 268] width 20 height 20
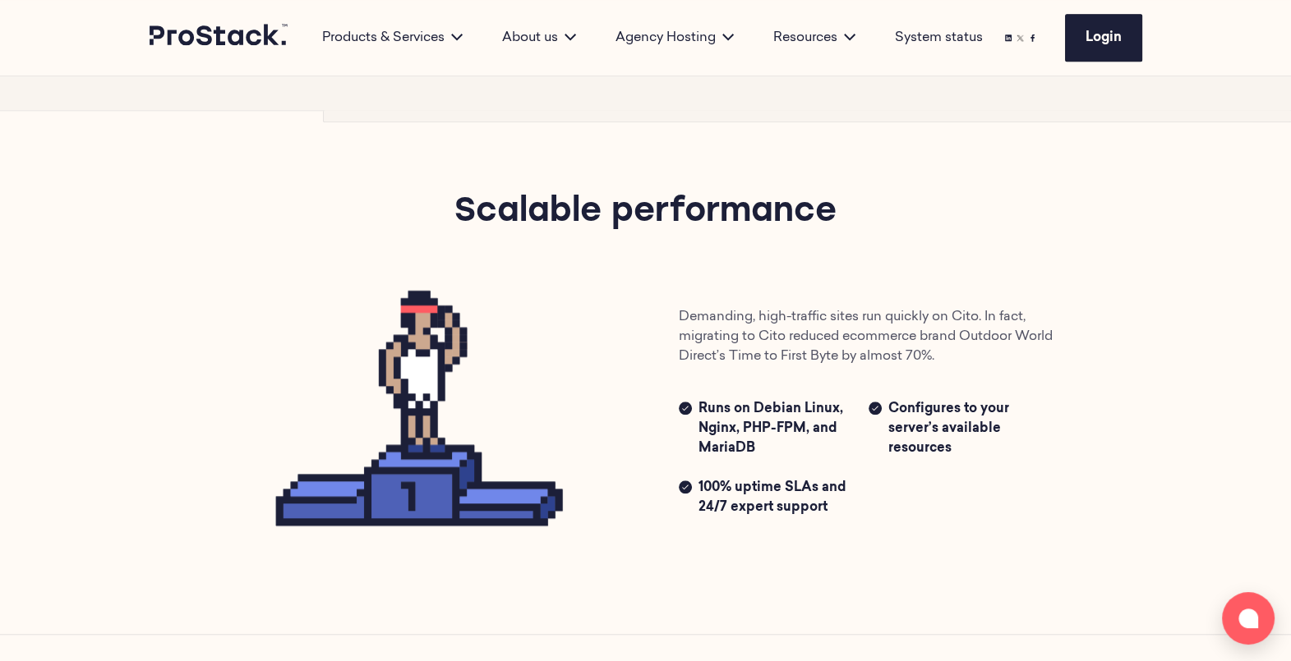
scroll to position [2136, 0]
